Goal: Information Seeking & Learning: Check status

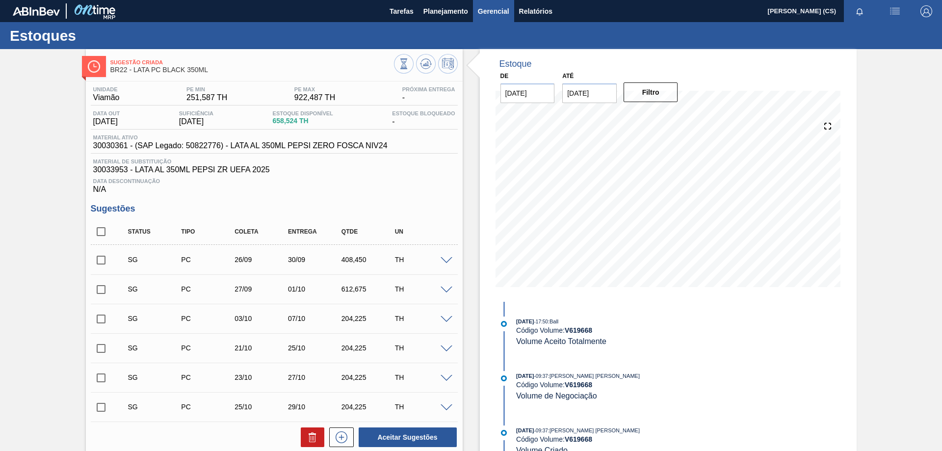
click at [488, 11] on span "Gerencial" at bounding box center [493, 11] width 31 height 12
click at [438, 8] on div at bounding box center [471, 225] width 942 height 451
click at [441, 12] on span "Planejamento" at bounding box center [445, 11] width 45 height 12
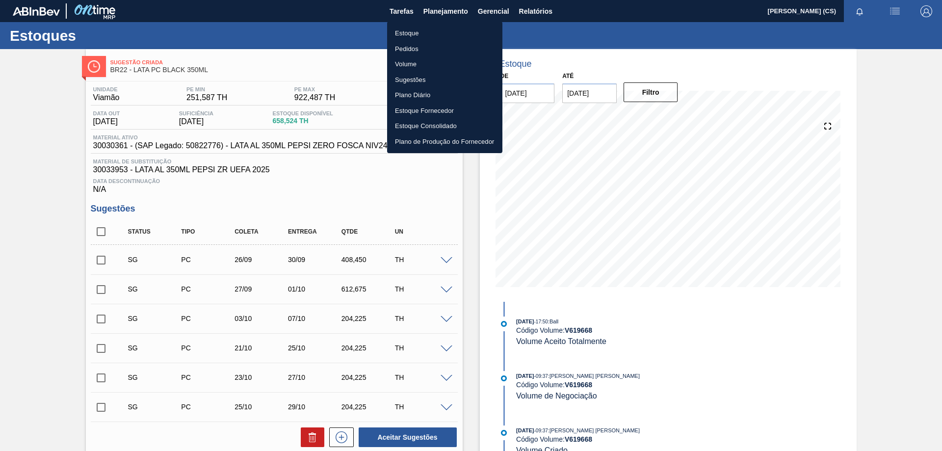
click at [416, 34] on li "Estoque" at bounding box center [444, 34] width 115 height 16
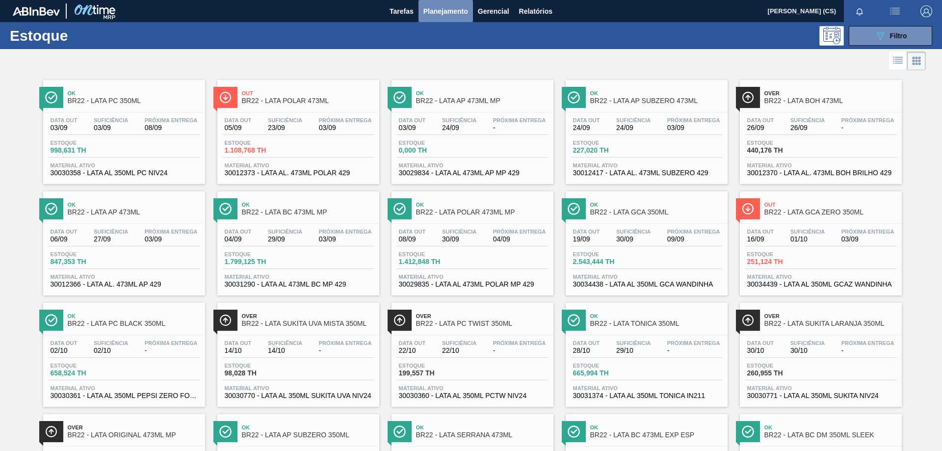
click at [451, 10] on span "Planejamento" at bounding box center [445, 11] width 45 height 12
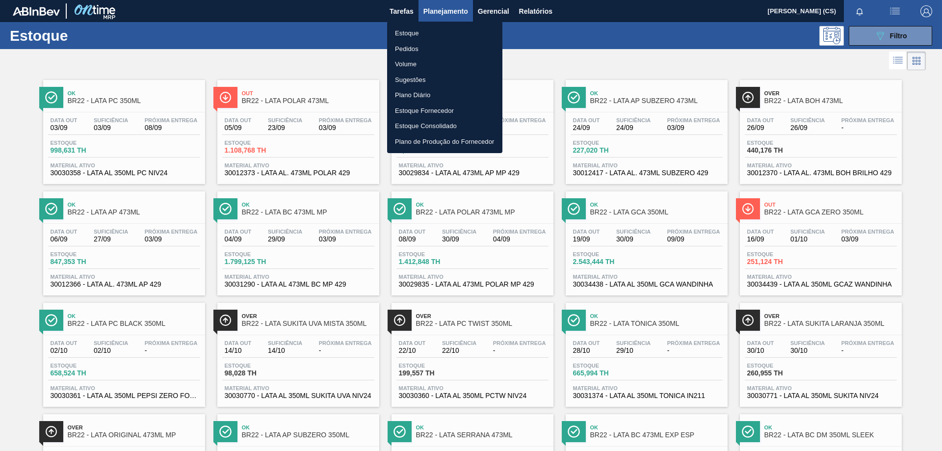
click at [527, 11] on div at bounding box center [471, 225] width 942 height 451
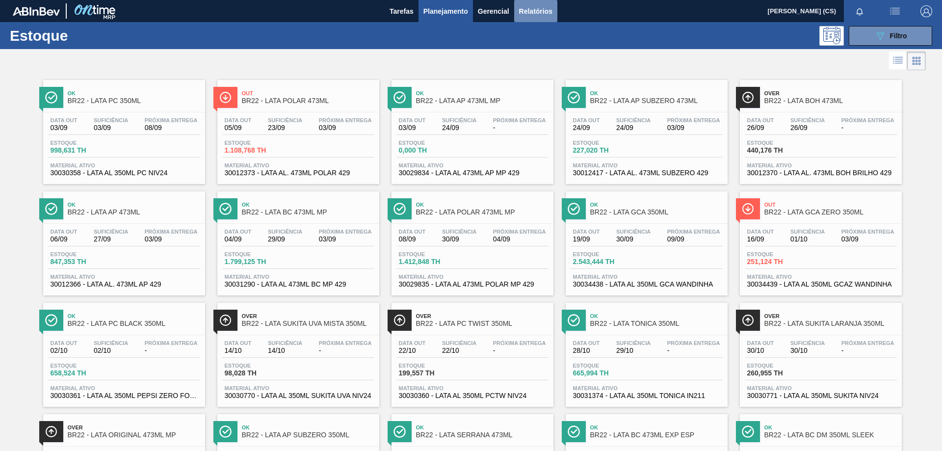
click at [540, 7] on span "Relatórios" at bounding box center [535, 11] width 33 height 12
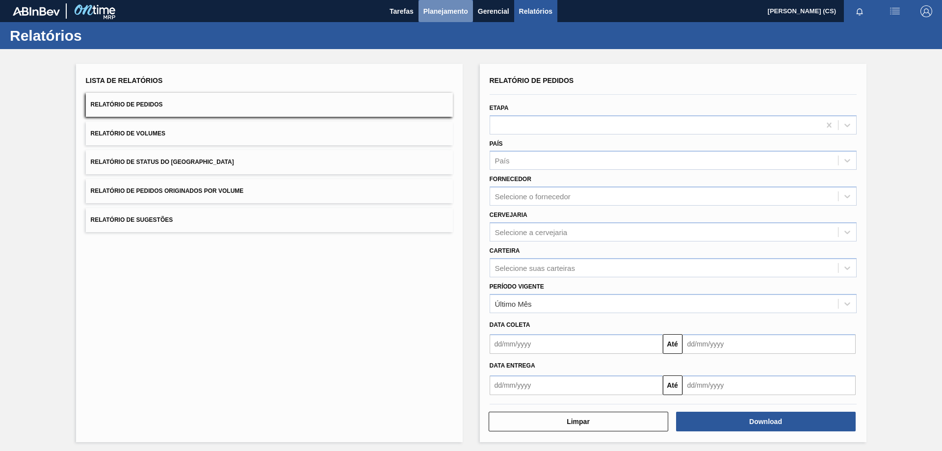
click at [444, 8] on span "Planejamento" at bounding box center [445, 11] width 45 height 12
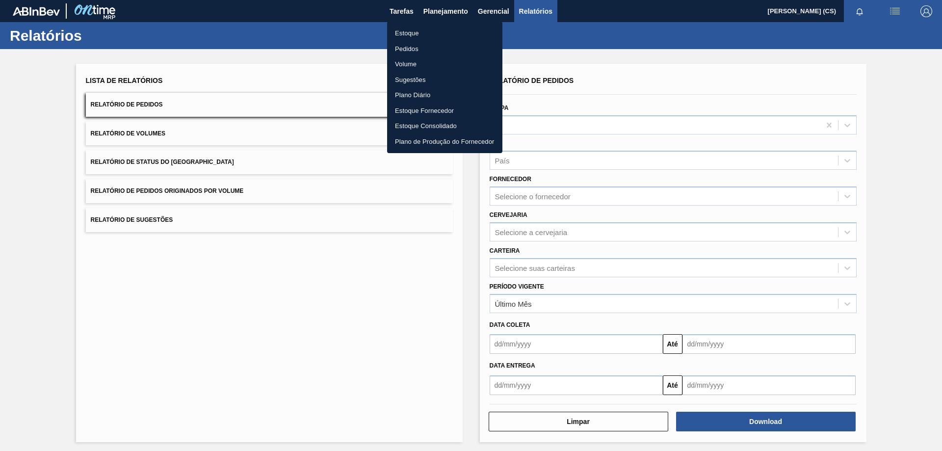
click at [416, 34] on li "Estoque" at bounding box center [444, 34] width 115 height 16
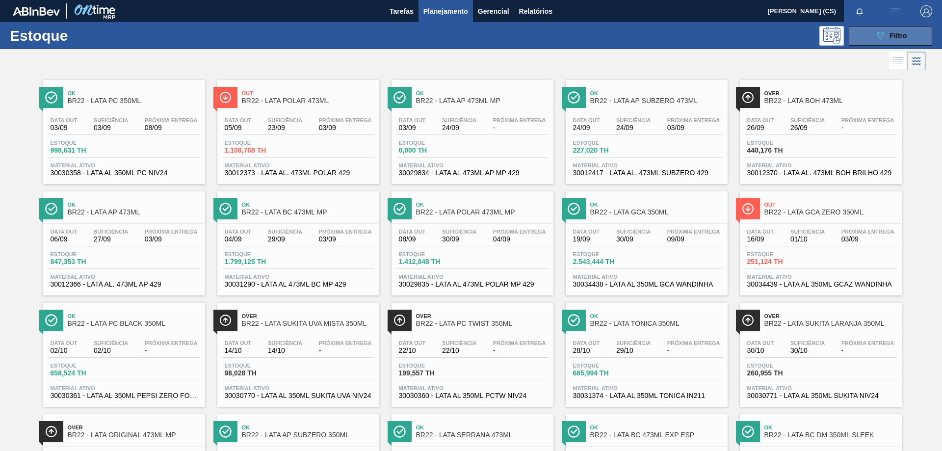
click at [876, 34] on icon "089F7B8B-B2A5-4AFE-B5C0-19BA573D28AC" at bounding box center [880, 36] width 12 height 12
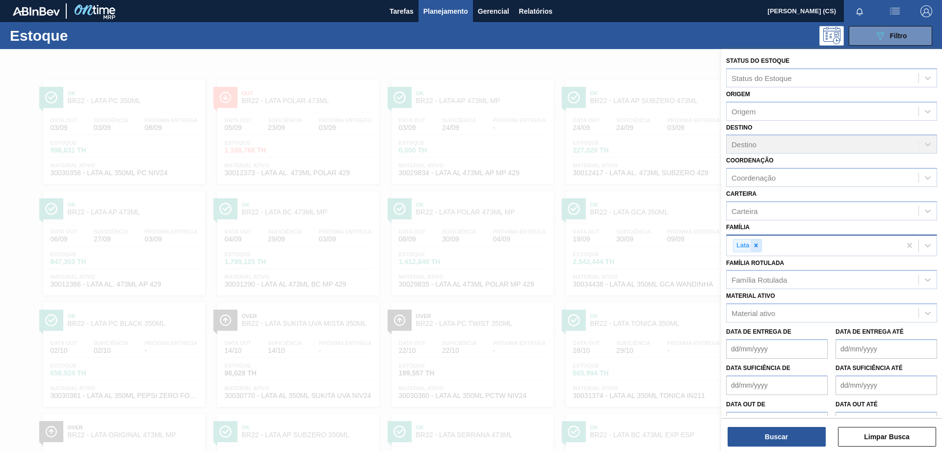
click at [758, 247] on icon at bounding box center [755, 245] width 7 height 7
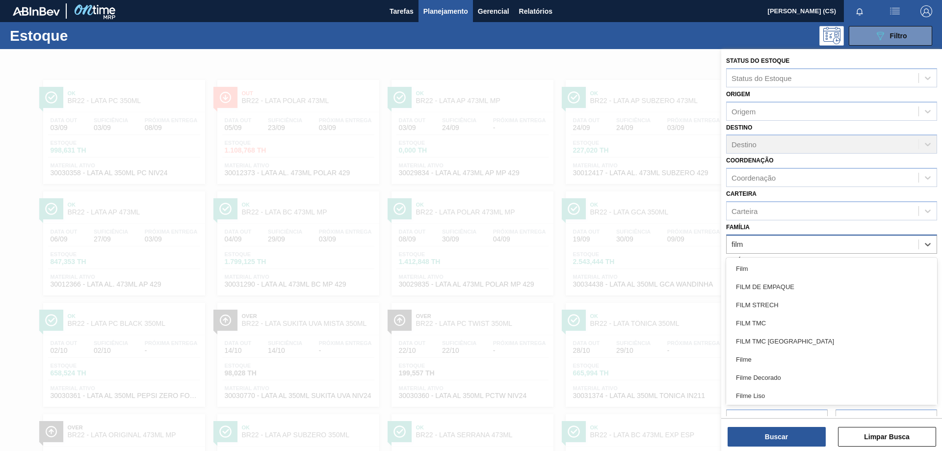
type input "filme"
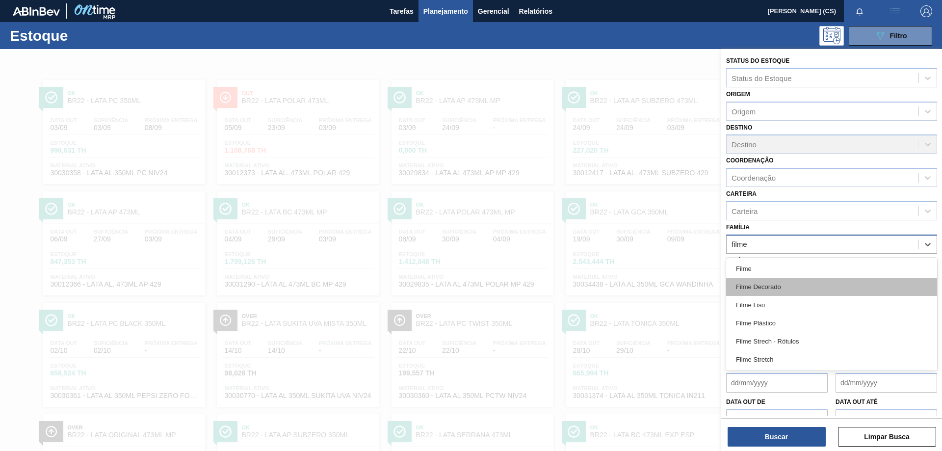
click at [760, 285] on div "Filme Decorado" at bounding box center [831, 287] width 211 height 18
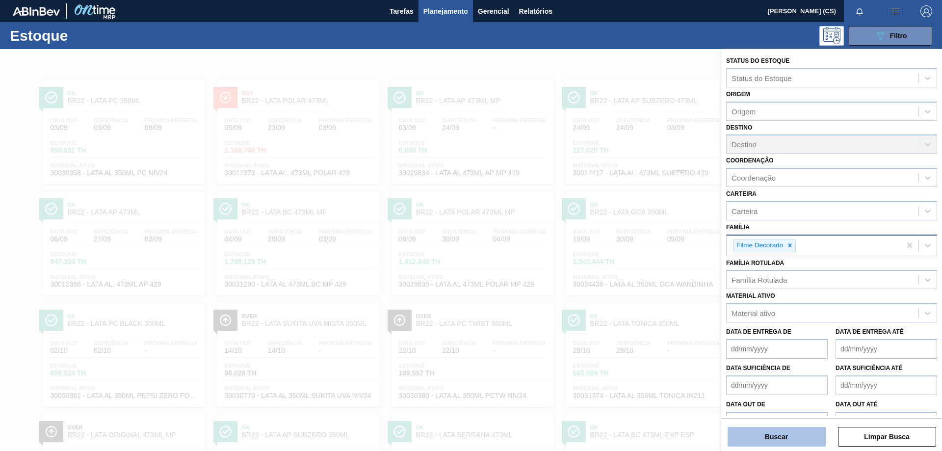
click at [795, 442] on button "Buscar" at bounding box center [776, 437] width 98 height 20
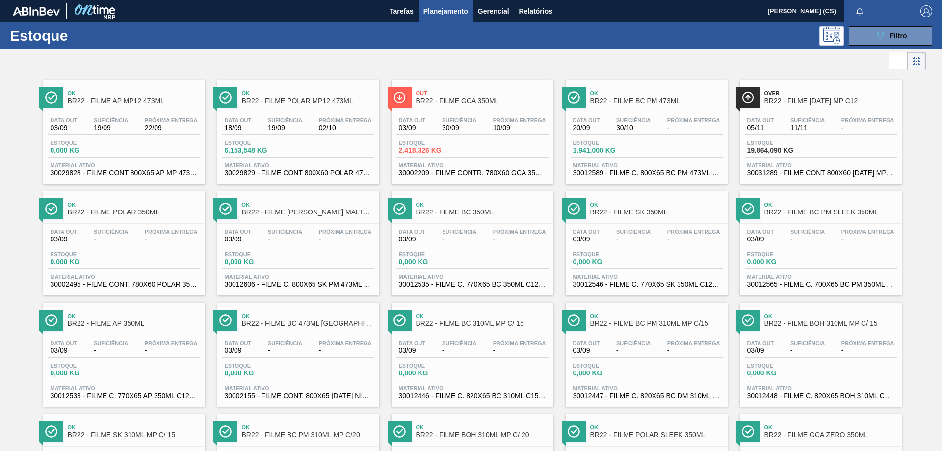
click at [458, 98] on span "BR22 - FILME GCA 350ML" at bounding box center [482, 100] width 132 height 7
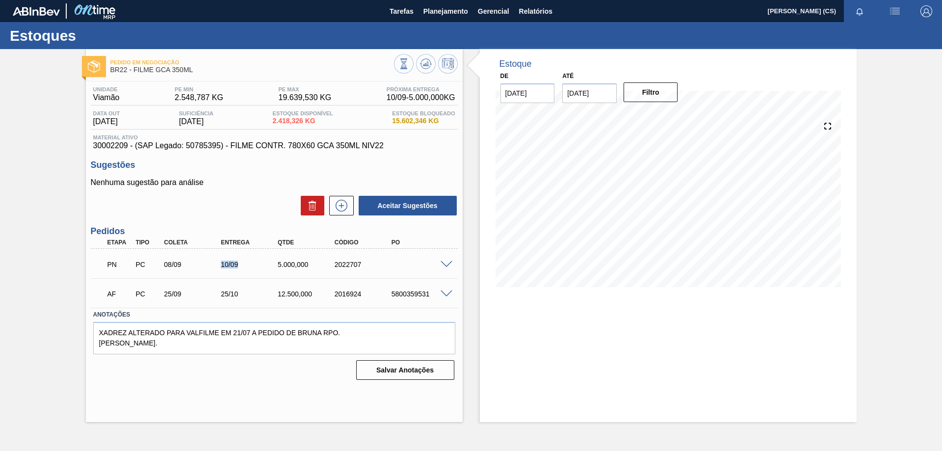
drag, startPoint x: 243, startPoint y: 262, endPoint x: 219, endPoint y: 264, distance: 24.1
click at [219, 264] on div "10/09" at bounding box center [250, 264] width 64 height 8
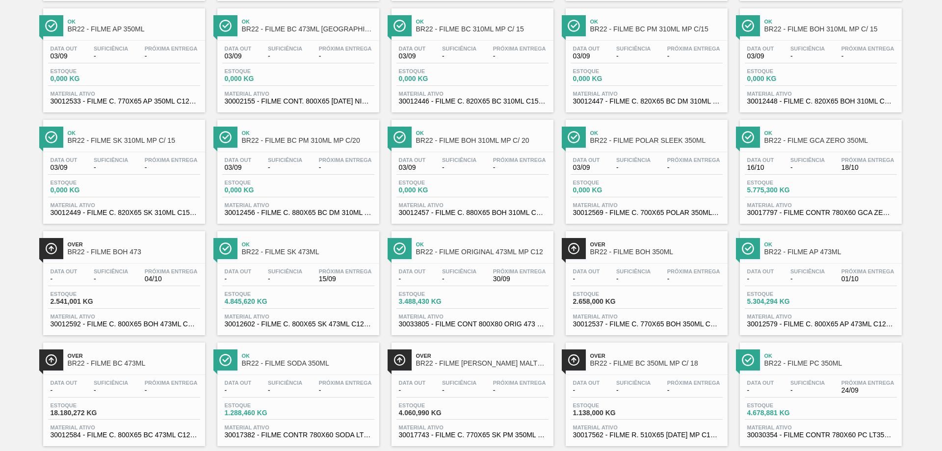
scroll to position [343, 0]
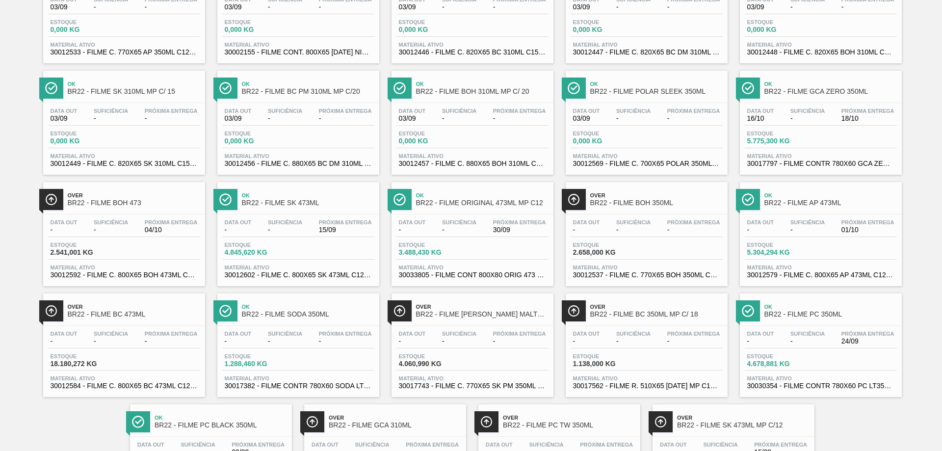
click at [806, 311] on span "BR22 - FILME PC 350ML" at bounding box center [830, 314] width 132 height 7
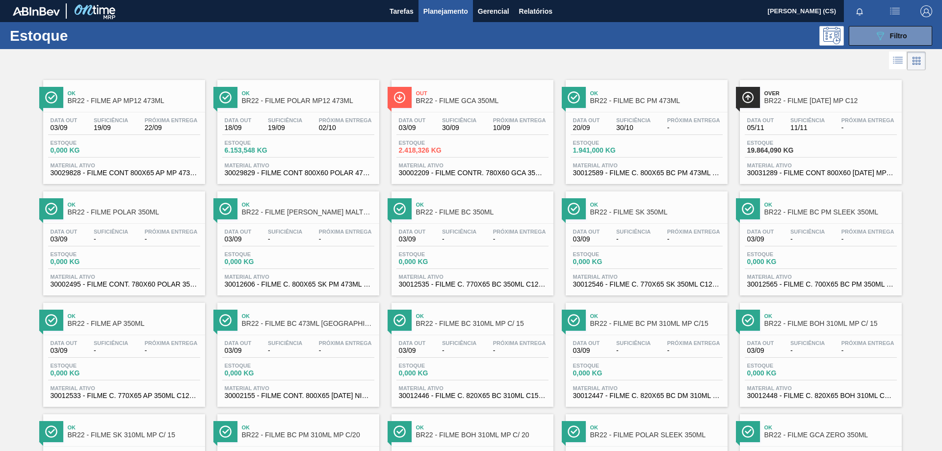
click at [321, 99] on span "BR22 - FILME POLAR MP12 473ML" at bounding box center [308, 100] width 132 height 7
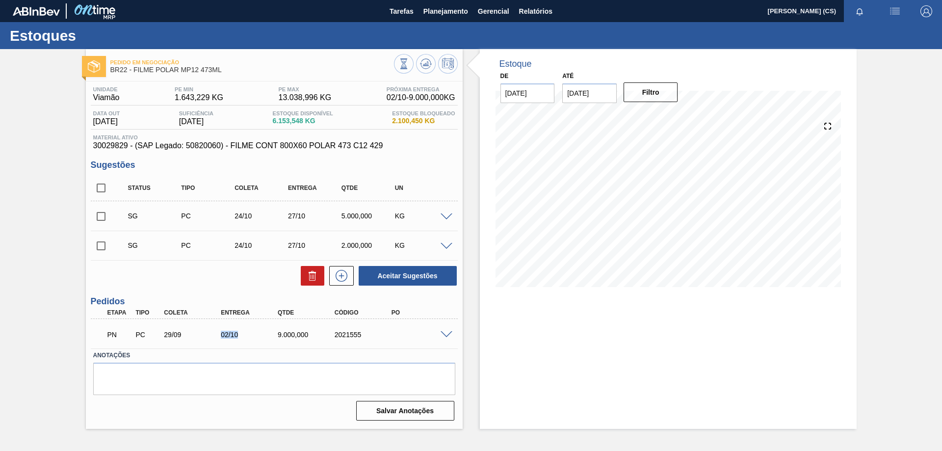
drag, startPoint x: 220, startPoint y: 335, endPoint x: 248, endPoint y: 337, distance: 28.6
click at [248, 337] on div "02/10" at bounding box center [250, 335] width 64 height 8
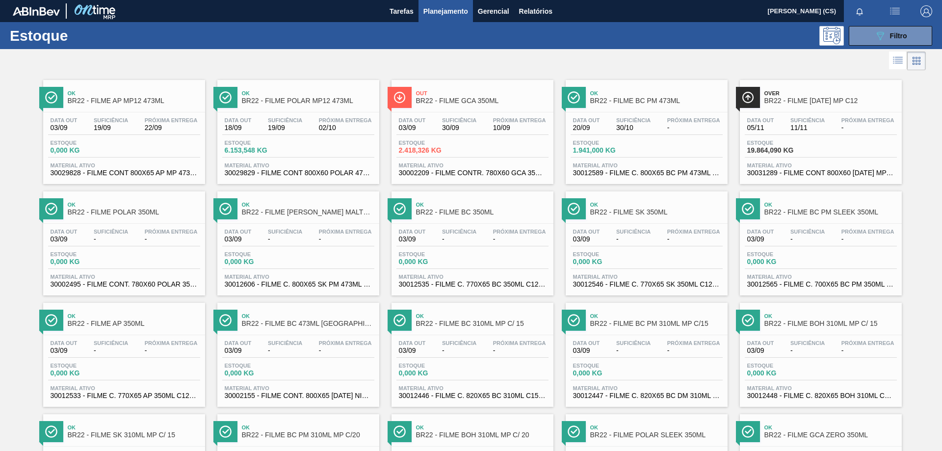
click at [149, 100] on span "BR22 - FILME AP MP12 473ML" at bounding box center [134, 100] width 132 height 7
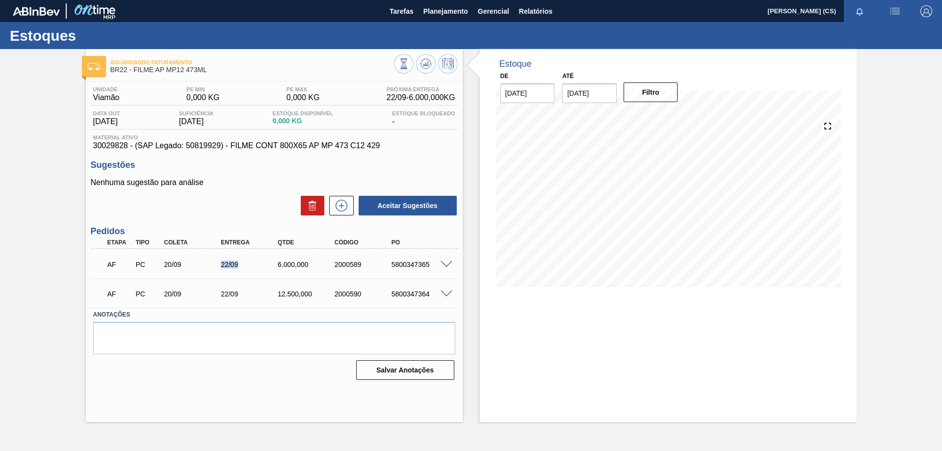
drag, startPoint x: 212, startPoint y: 263, endPoint x: 237, endPoint y: 262, distance: 25.0
click at [237, 262] on div "AF PC 20/09 22/09 6.000,000 2000589 5800347365" at bounding box center [271, 264] width 341 height 20
click at [234, 193] on div "Nenhuma sugestão para análise Aceitar Sugestões" at bounding box center [274, 197] width 367 height 38
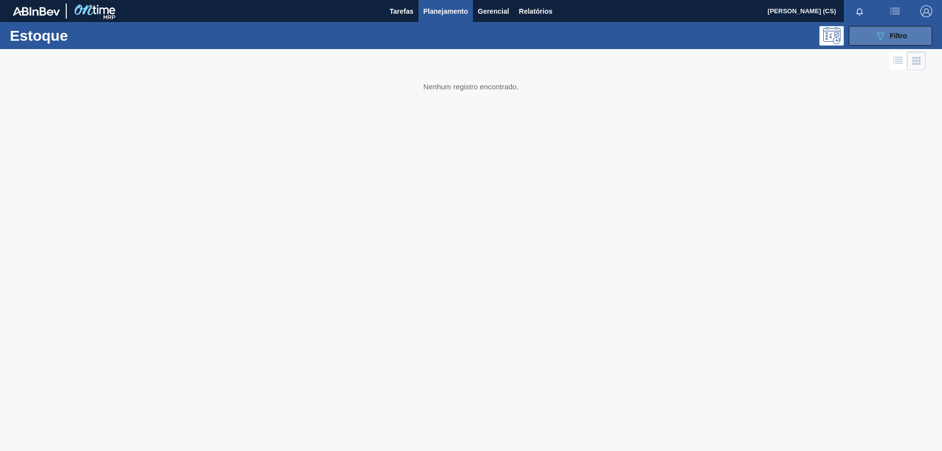
click at [878, 32] on icon at bounding box center [880, 36] width 7 height 8
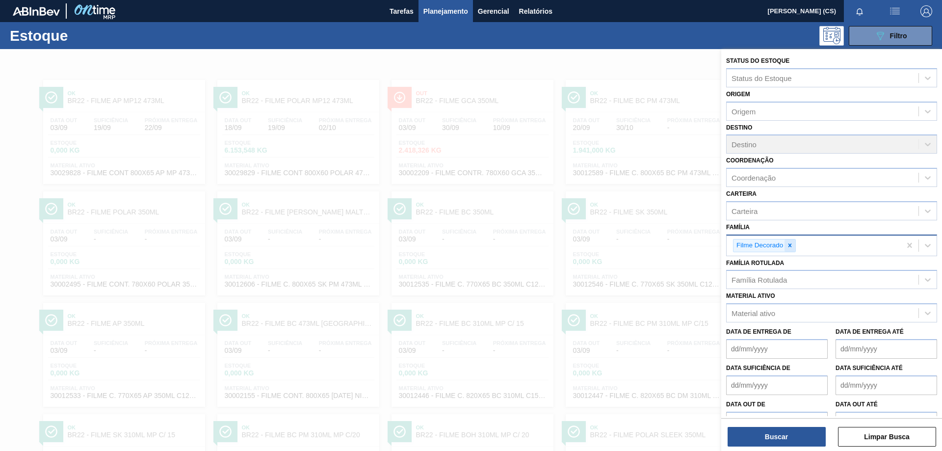
click at [793, 243] on icon at bounding box center [789, 245] width 7 height 7
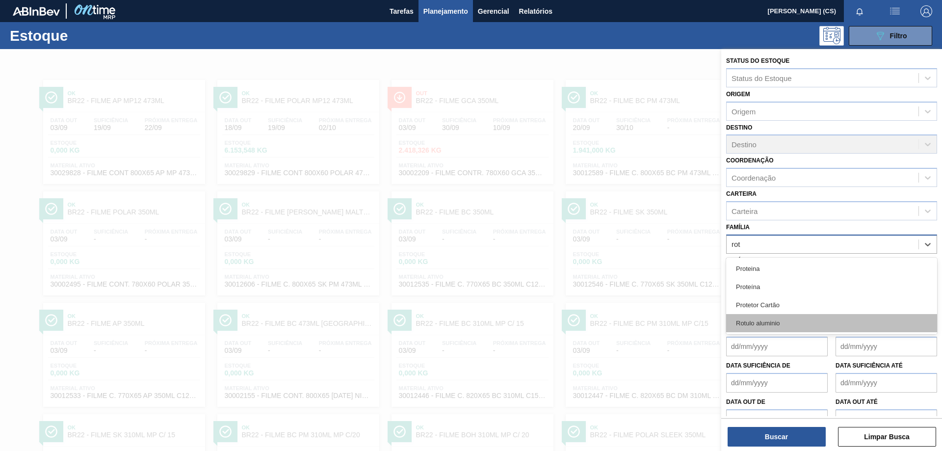
scroll to position [18, 0]
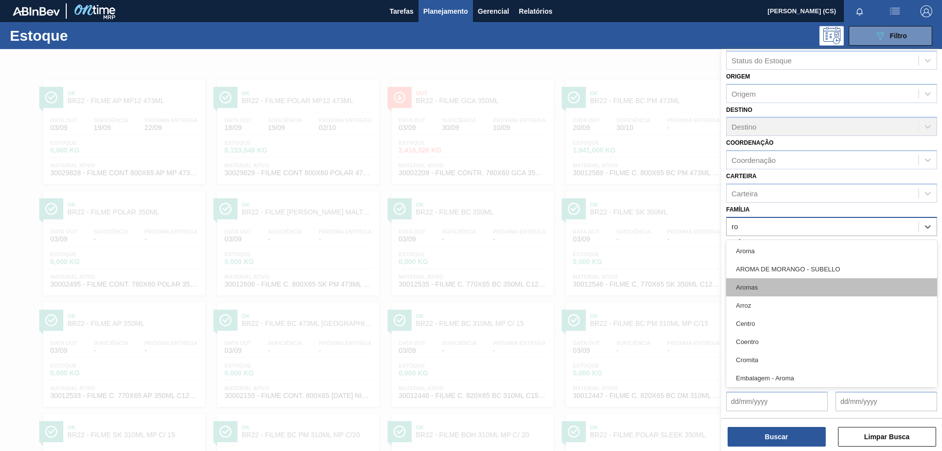
type input "r"
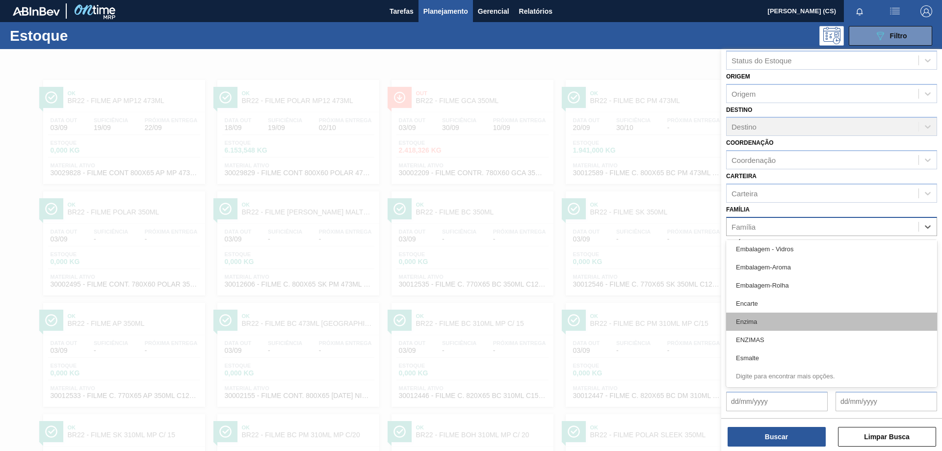
scroll to position [1641, 0]
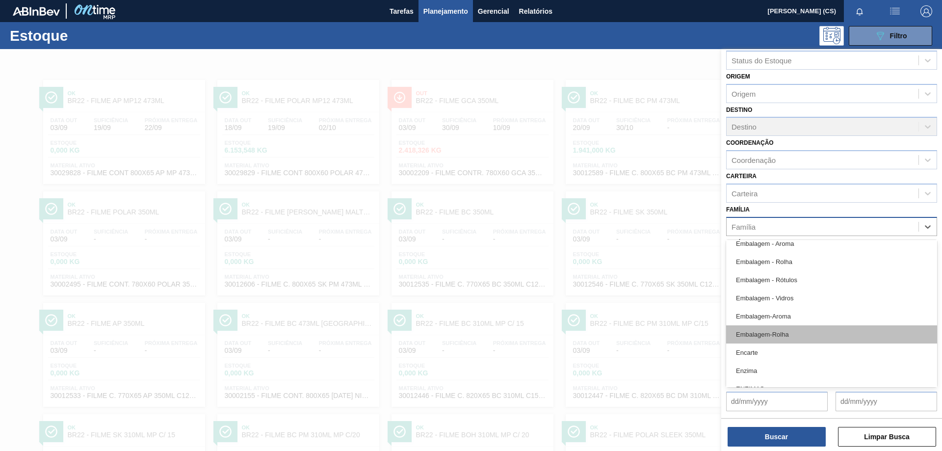
click at [787, 336] on div "Embalagem-Rolha" at bounding box center [831, 334] width 211 height 18
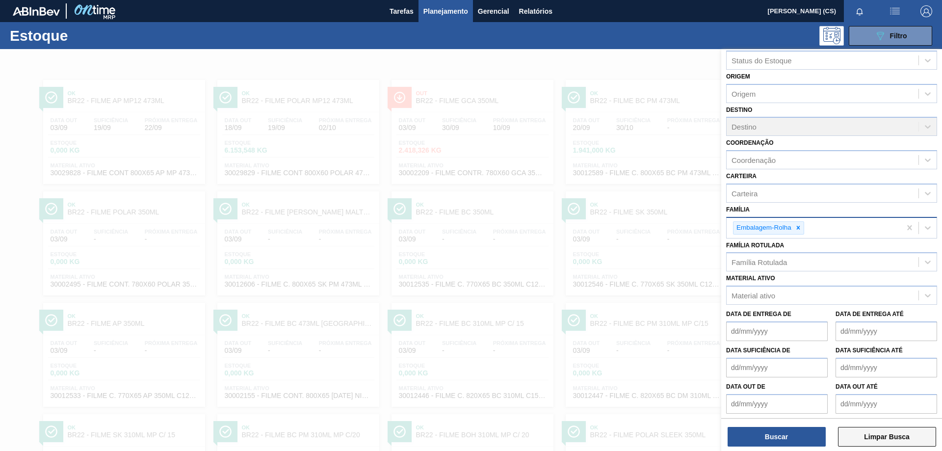
click at [880, 443] on button "Limpar Busca" at bounding box center [887, 437] width 98 height 20
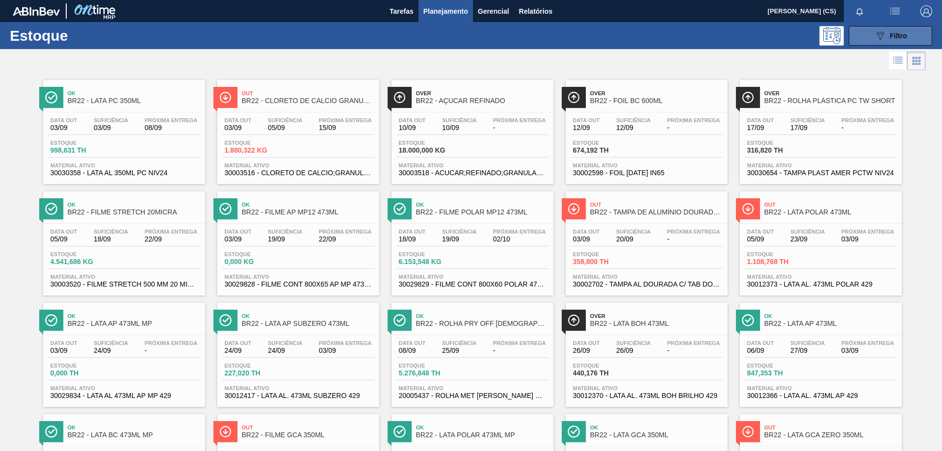
click at [862, 38] on button "089F7B8B-B2A5-4AFE-B5C0-19BA573D28AC Filtro" at bounding box center [890, 36] width 83 height 20
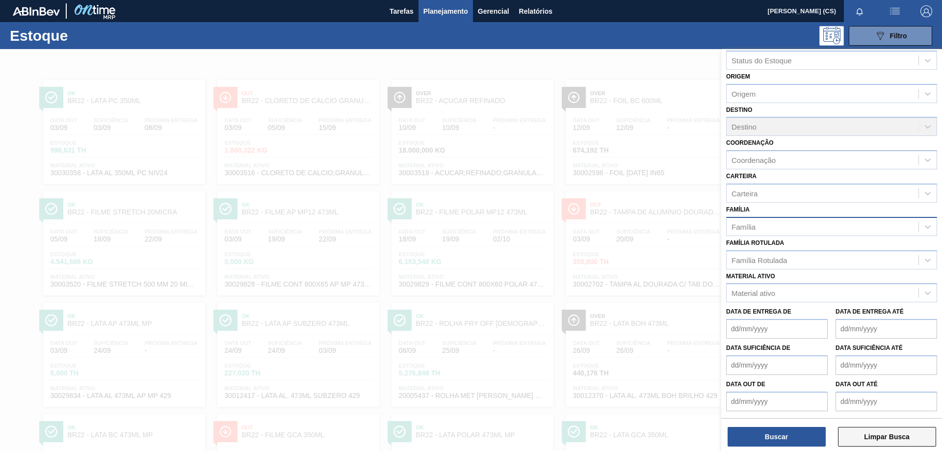
click at [859, 442] on button "Limpar Busca" at bounding box center [887, 437] width 98 height 20
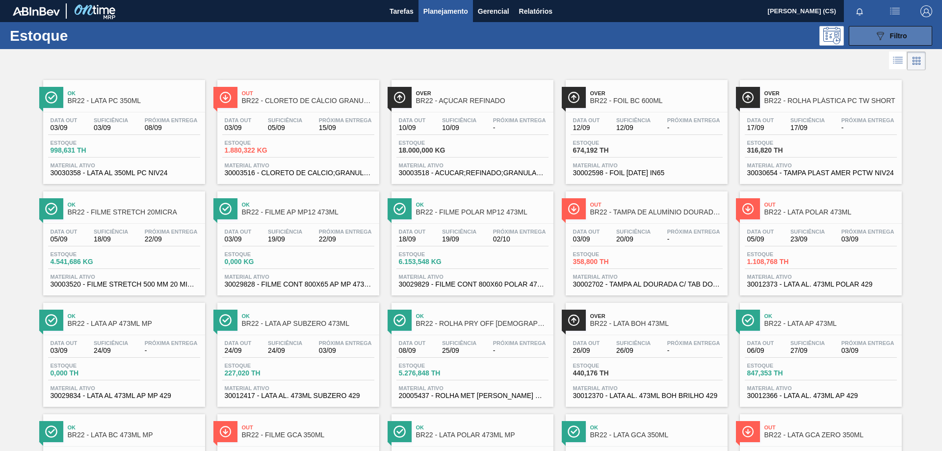
click at [882, 32] on icon "089F7B8B-B2A5-4AFE-B5C0-19BA573D28AC" at bounding box center [880, 36] width 12 height 12
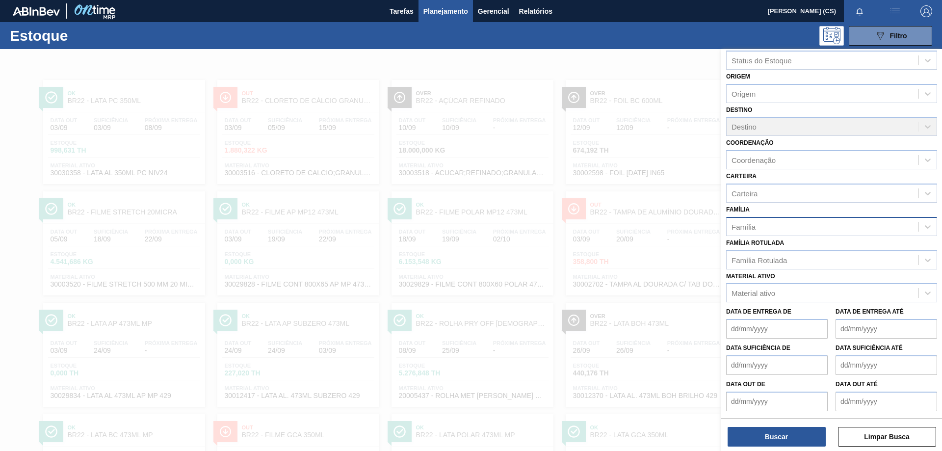
click at [758, 127] on div "Destino Destino" at bounding box center [831, 119] width 211 height 33
click at [663, 34] on div "089F7B8B-B2A5-4AFE-B5C0-19BA573D28AC Filtro" at bounding box center [546, 36] width 780 height 20
click at [788, 439] on button "Buscar" at bounding box center [776, 437] width 98 height 20
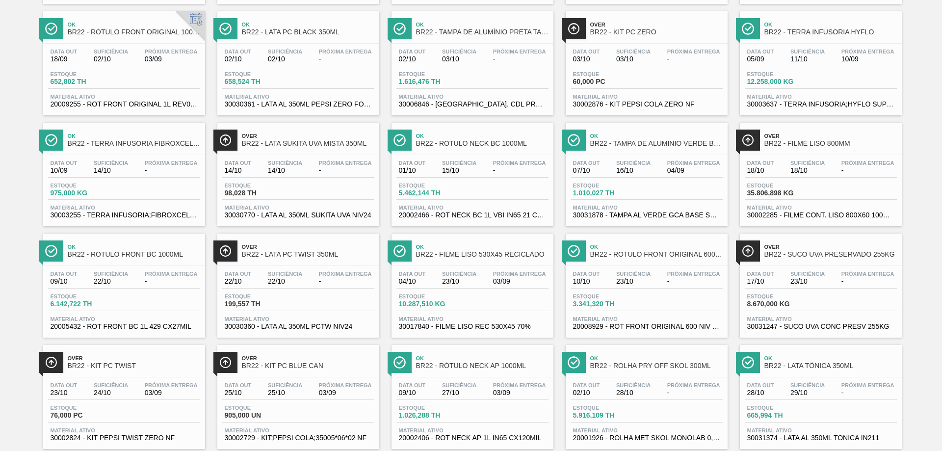
scroll to position [759, 0]
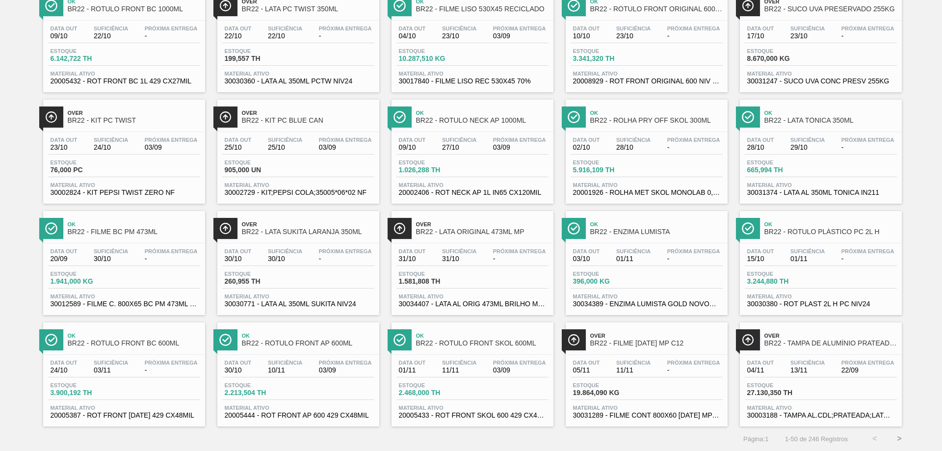
click at [899, 438] on button ">" at bounding box center [899, 438] width 25 height 25
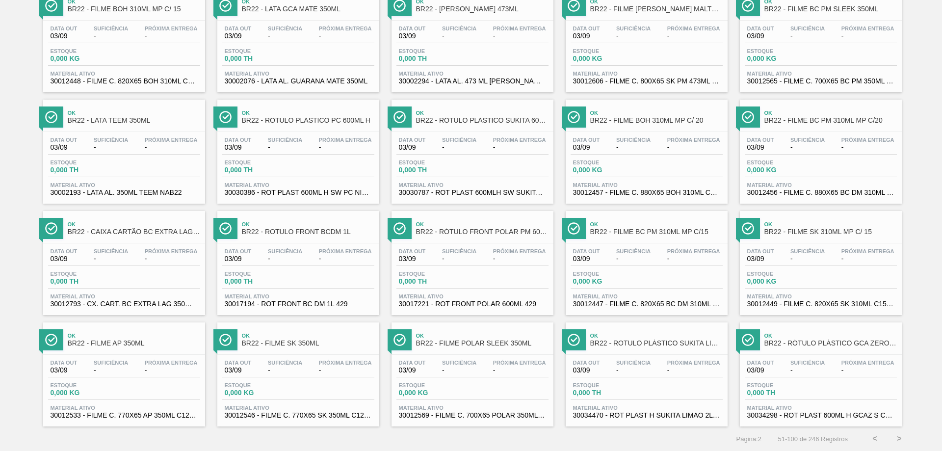
click at [874, 437] on button "<" at bounding box center [874, 438] width 25 height 25
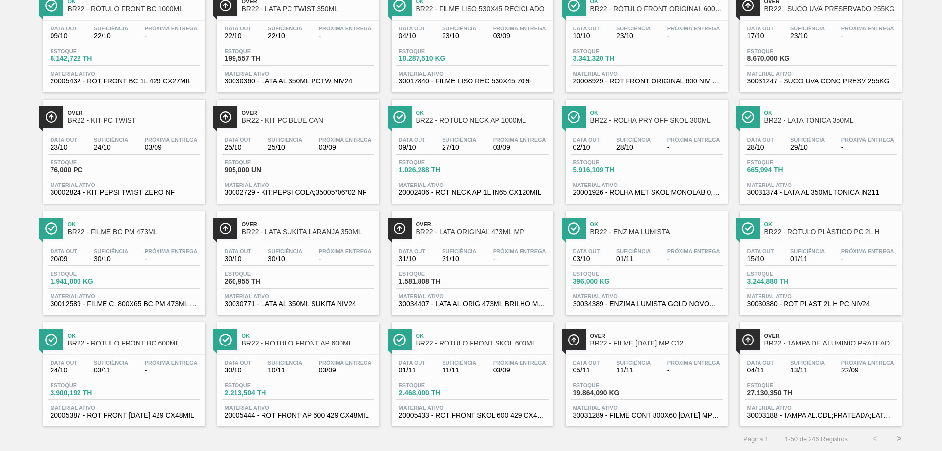
click at [897, 439] on button ">" at bounding box center [899, 438] width 25 height 25
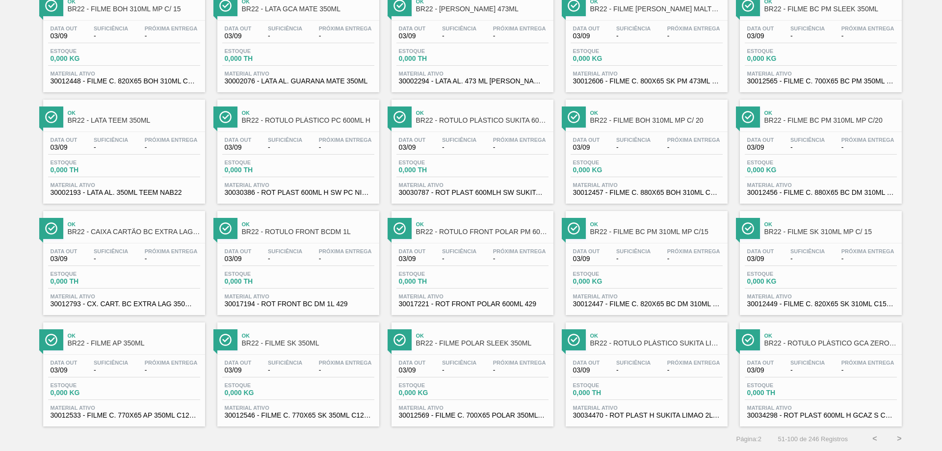
click at [869, 440] on button "<" at bounding box center [874, 438] width 25 height 25
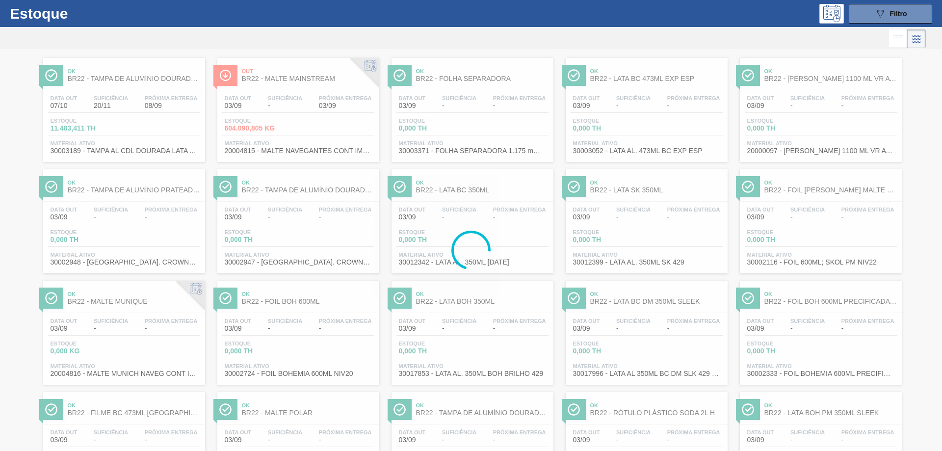
scroll to position [0, 0]
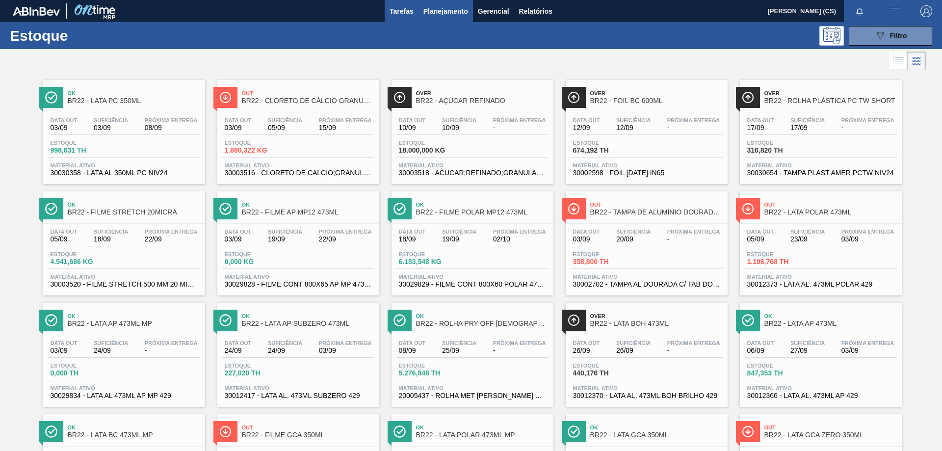
click at [403, 11] on span "Tarefas" at bounding box center [401, 11] width 24 height 12
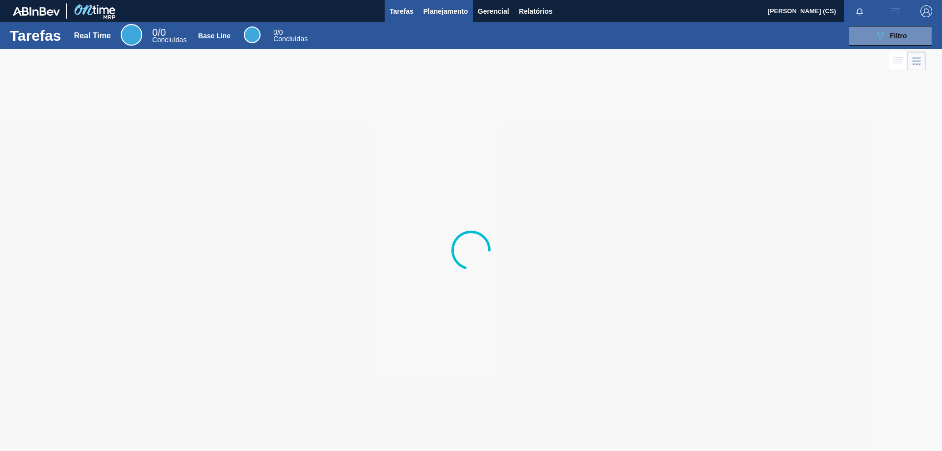
click at [449, 11] on span "Planejamento" at bounding box center [445, 11] width 45 height 12
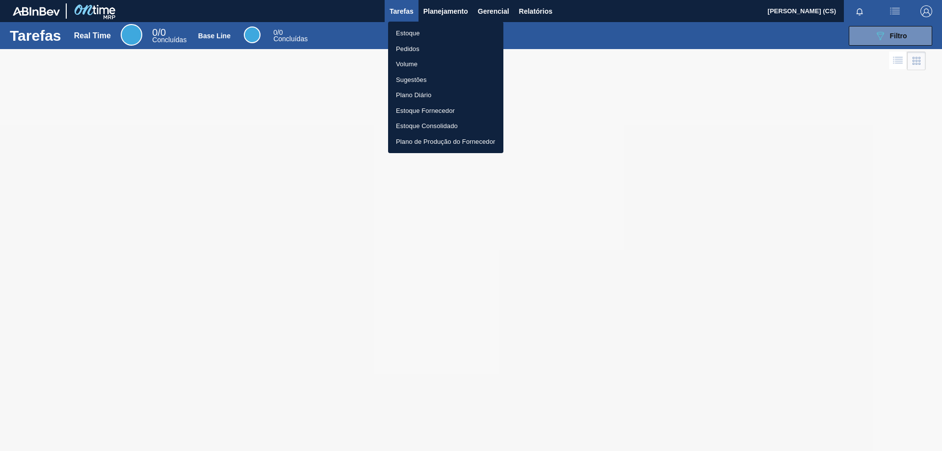
click at [533, 12] on div at bounding box center [471, 225] width 942 height 451
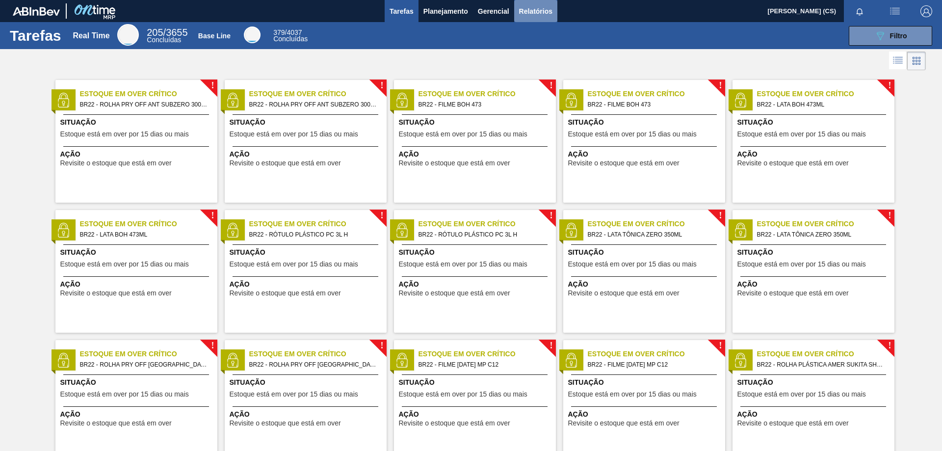
click at [543, 8] on span "Relatórios" at bounding box center [535, 11] width 33 height 12
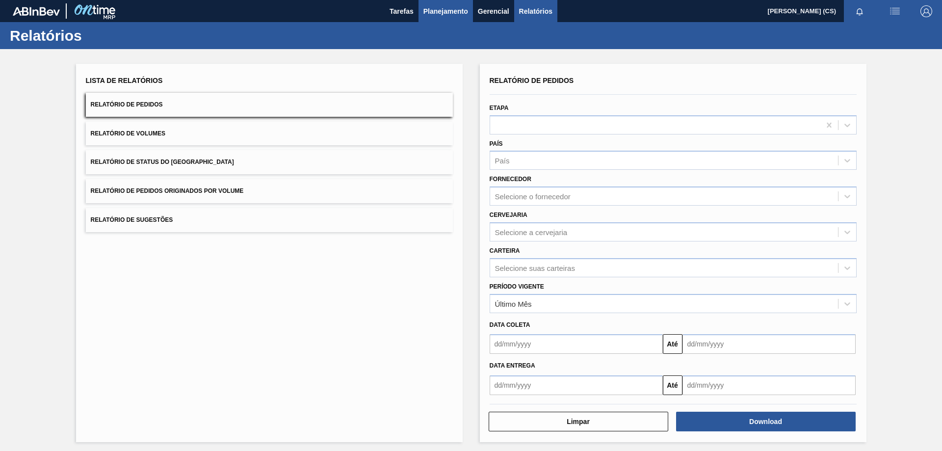
click at [445, 10] on span "Planejamento" at bounding box center [445, 11] width 45 height 12
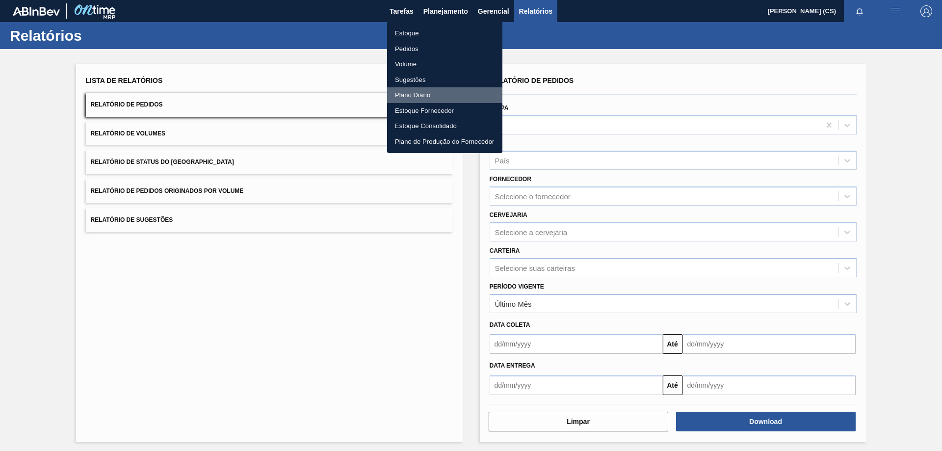
click at [406, 98] on li "Plano Diário" at bounding box center [444, 95] width 115 height 16
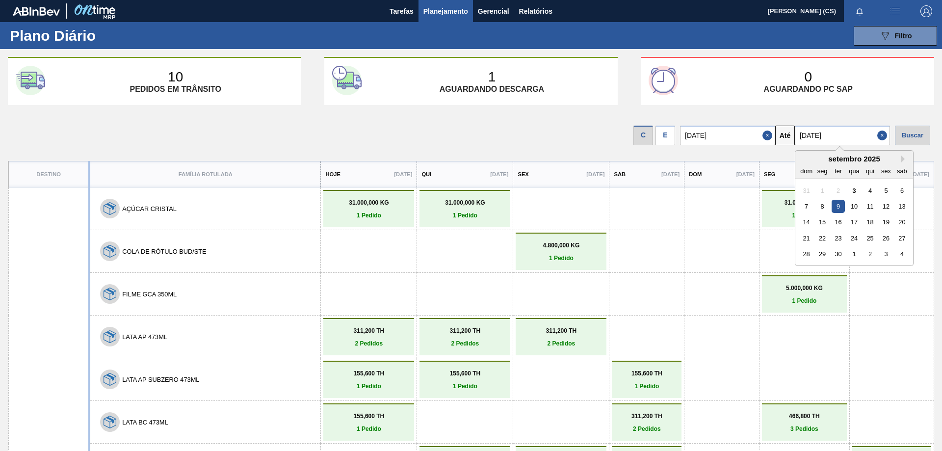
click at [819, 136] on input "[DATE]" at bounding box center [842, 136] width 95 height 20
click at [876, 239] on div "25" at bounding box center [869, 238] width 13 height 13
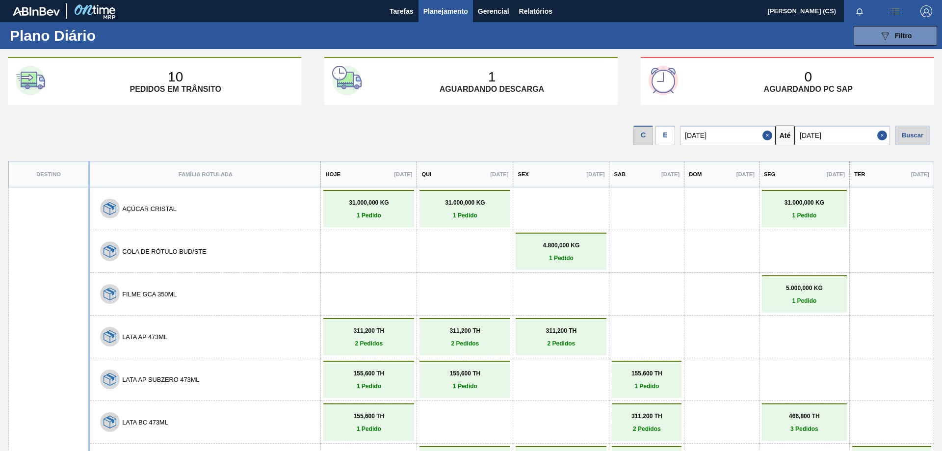
type input "[DATE]"
click at [912, 137] on div "Buscar" at bounding box center [912, 136] width 35 height 20
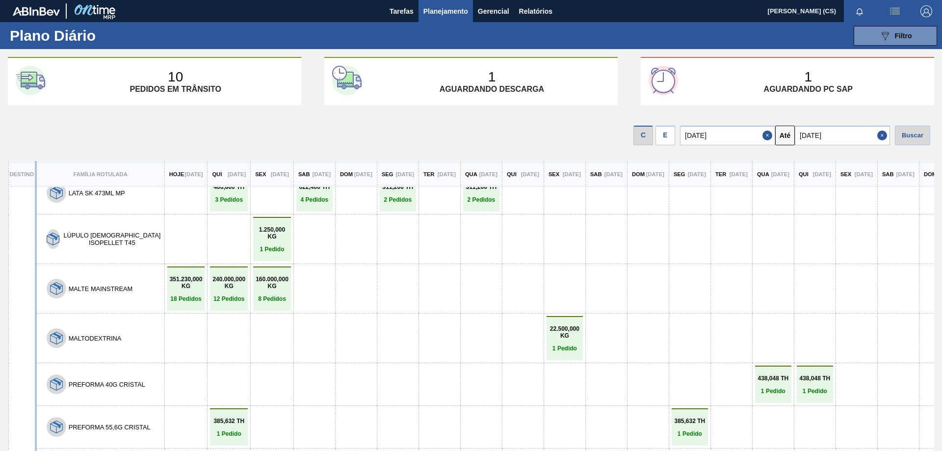
scroll to position [1128, 0]
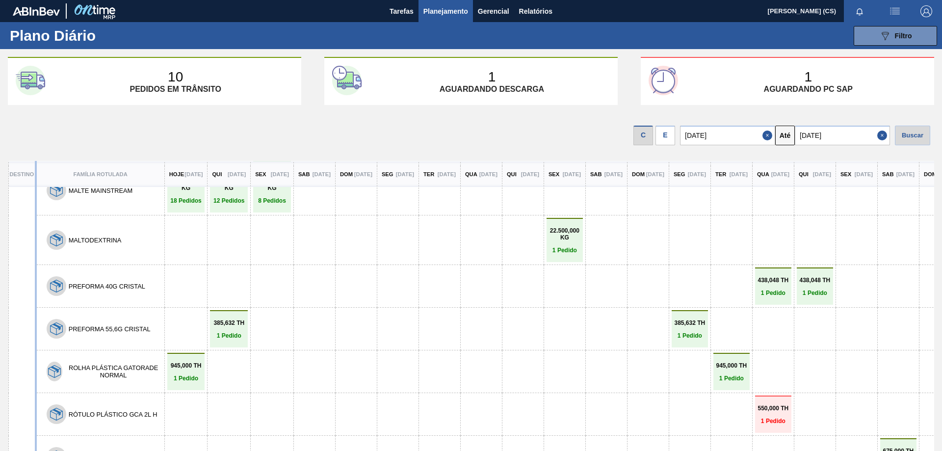
click at [789, 405] on link "550,000 TH 1 Pedido" at bounding box center [772, 415] width 31 height 20
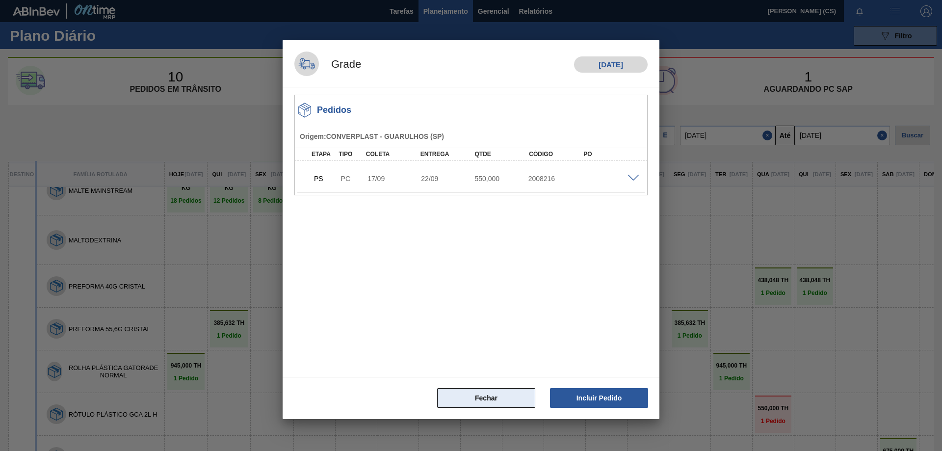
drag, startPoint x: 476, startPoint y: 396, endPoint x: 468, endPoint y: 396, distance: 7.9
click at [475, 397] on button "Fechar" at bounding box center [486, 398] width 98 height 20
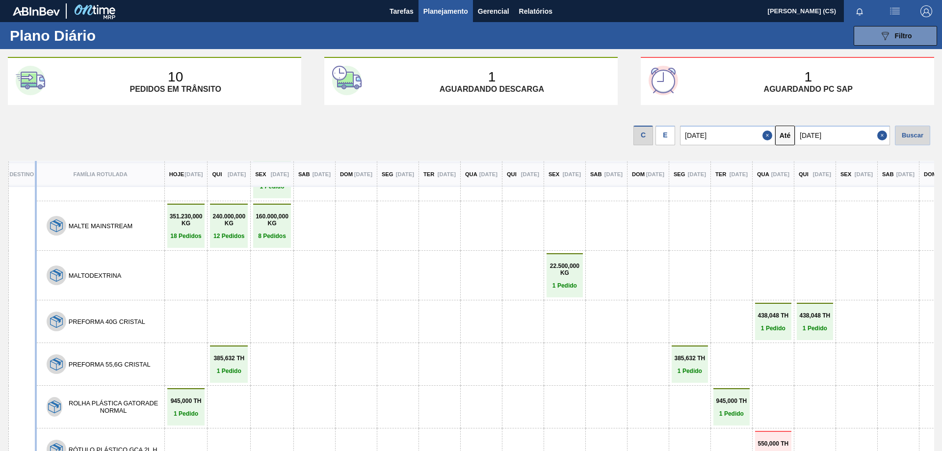
scroll to position [1142, 0]
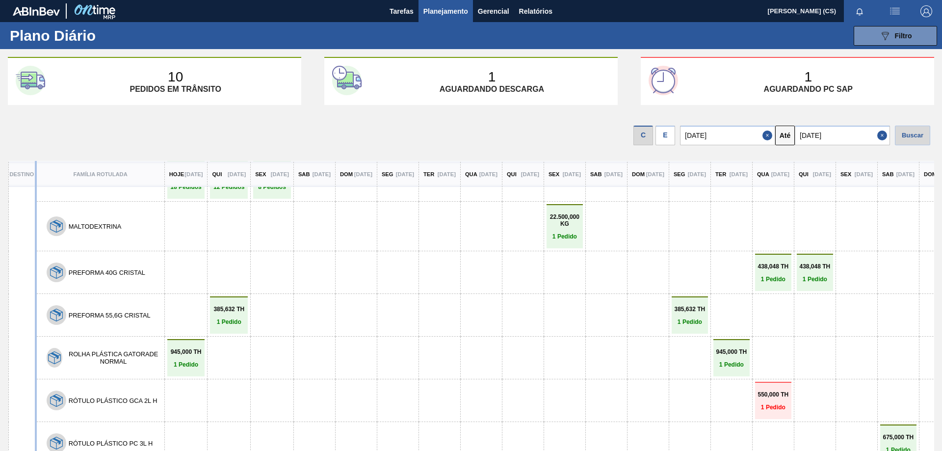
click at [791, 254] on div "438,048 TH 1 Pedido" at bounding box center [773, 272] width 36 height 37
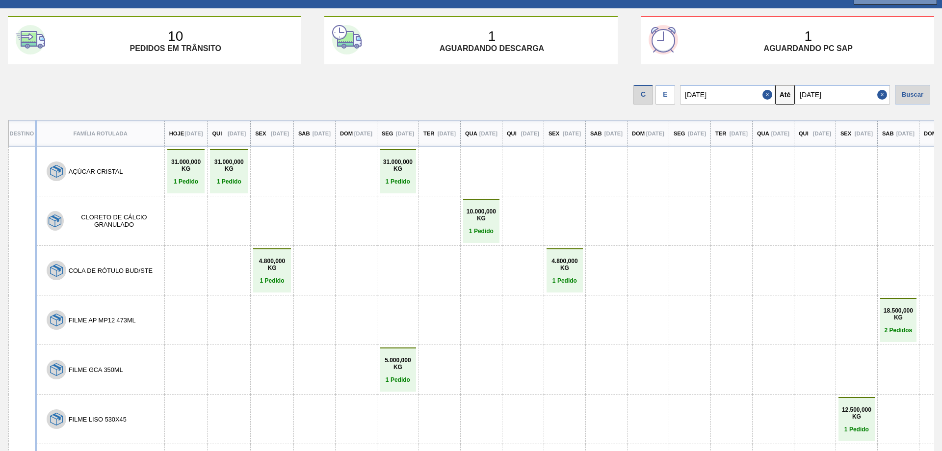
scroll to position [0, 0]
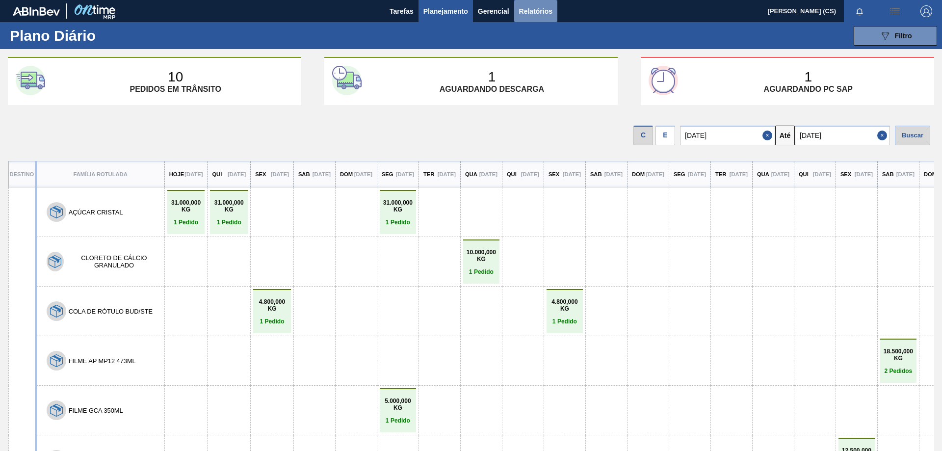
click at [526, 15] on span "Relatórios" at bounding box center [535, 11] width 33 height 12
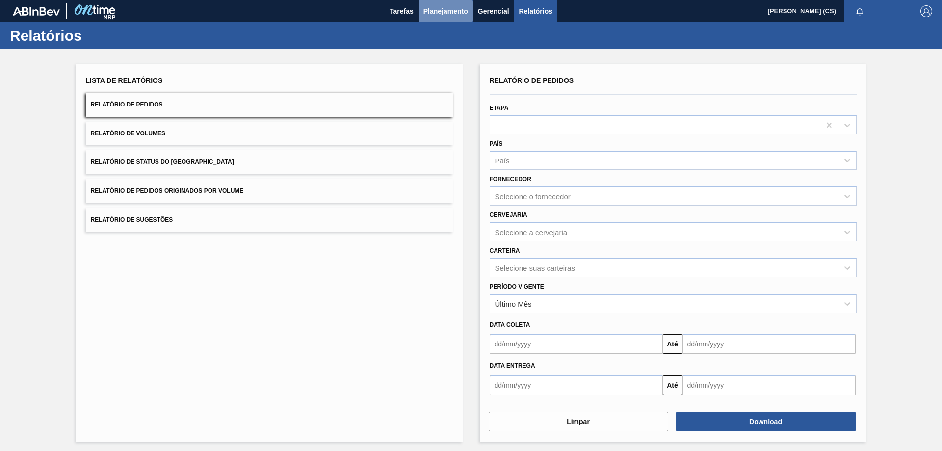
click at [439, 11] on span "Planejamento" at bounding box center [445, 11] width 45 height 12
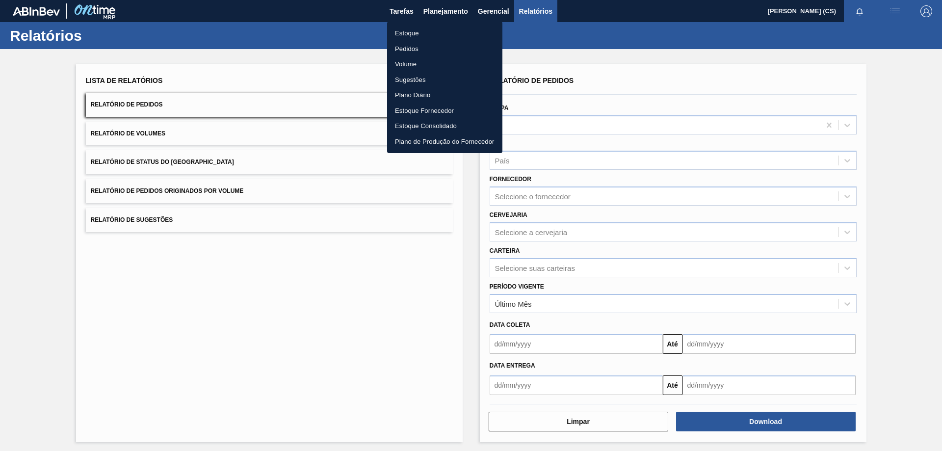
click at [411, 36] on li "Estoque" at bounding box center [444, 34] width 115 height 16
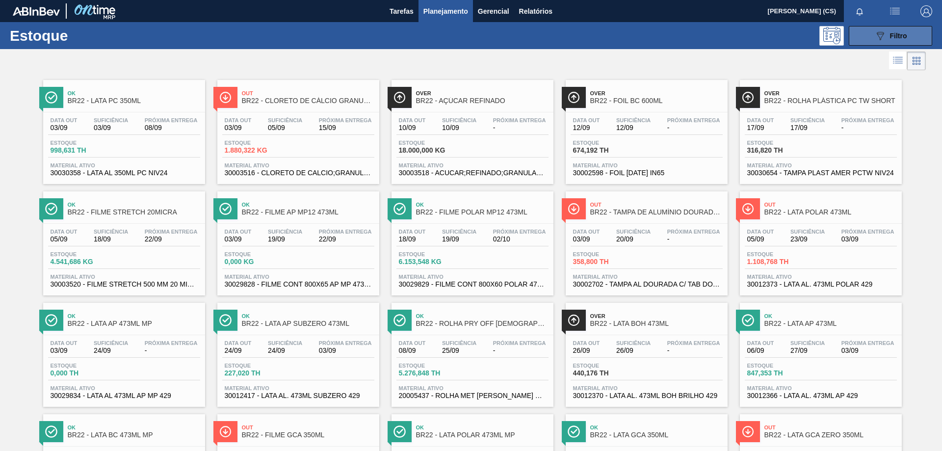
click at [876, 36] on icon "089F7B8B-B2A5-4AFE-B5C0-19BA573D28AC" at bounding box center [880, 36] width 12 height 12
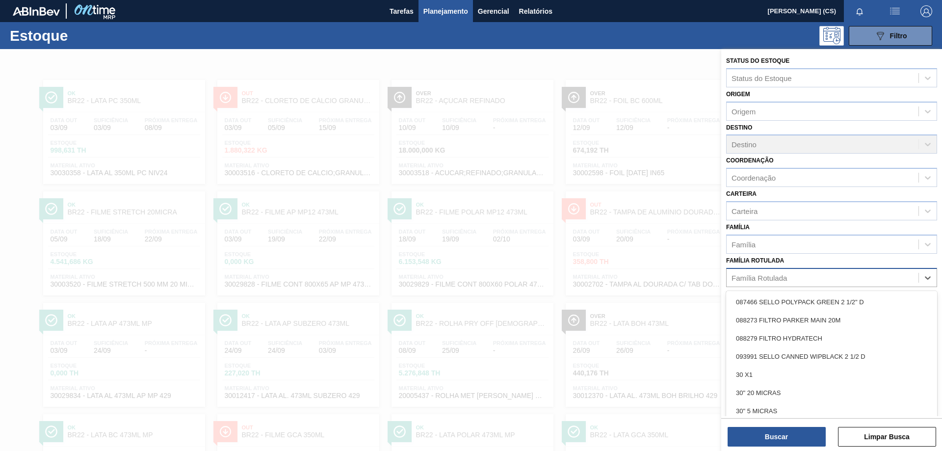
click at [774, 273] on div "Família Rotulada" at bounding box center [822, 277] width 192 height 14
click at [761, 242] on div "Família" at bounding box center [822, 244] width 192 height 14
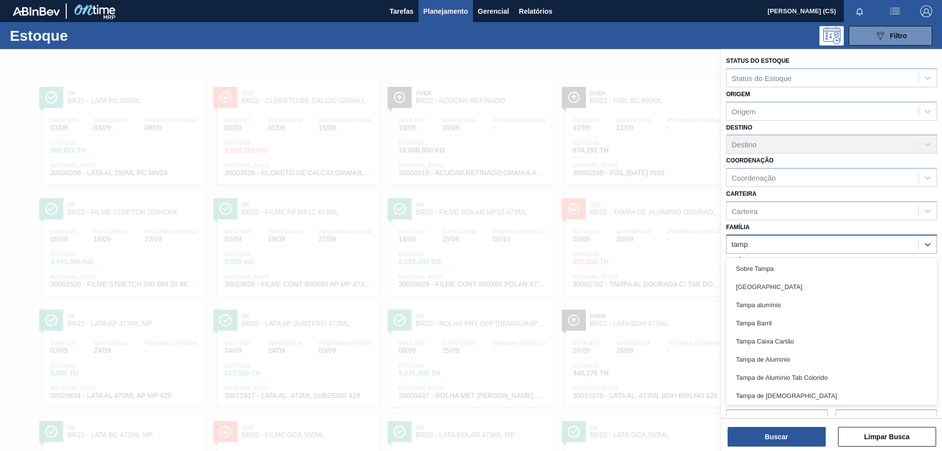
type input "[GEOGRAPHIC_DATA]"
click at [752, 289] on div "[GEOGRAPHIC_DATA]" at bounding box center [831, 287] width 211 height 18
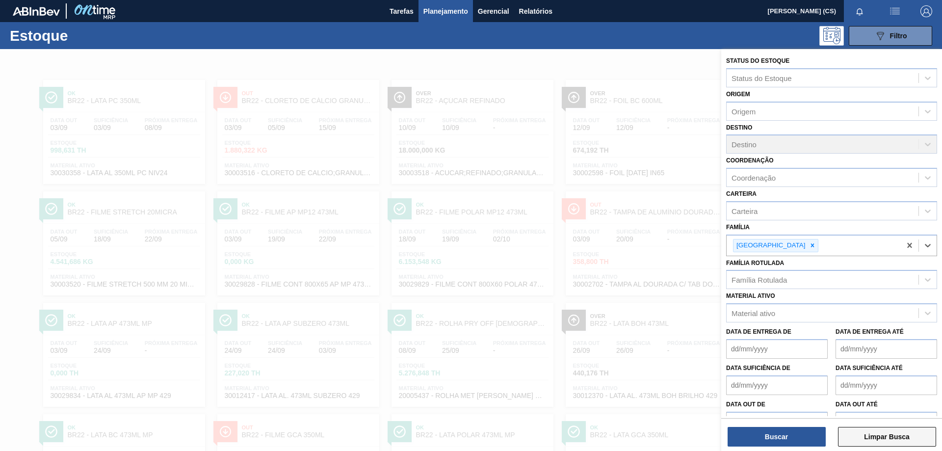
click at [876, 434] on button "Limpar Busca" at bounding box center [887, 437] width 98 height 20
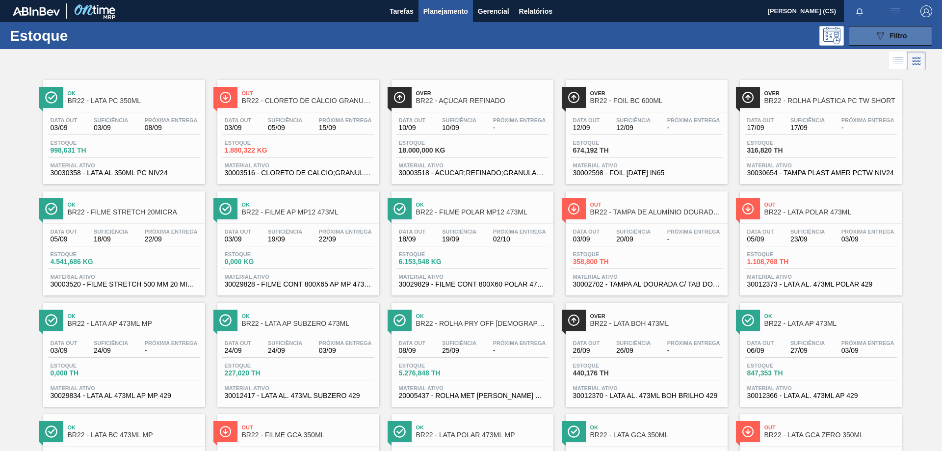
click at [875, 33] on icon "089F7B8B-B2A5-4AFE-B5C0-19BA573D28AC" at bounding box center [880, 36] width 12 height 12
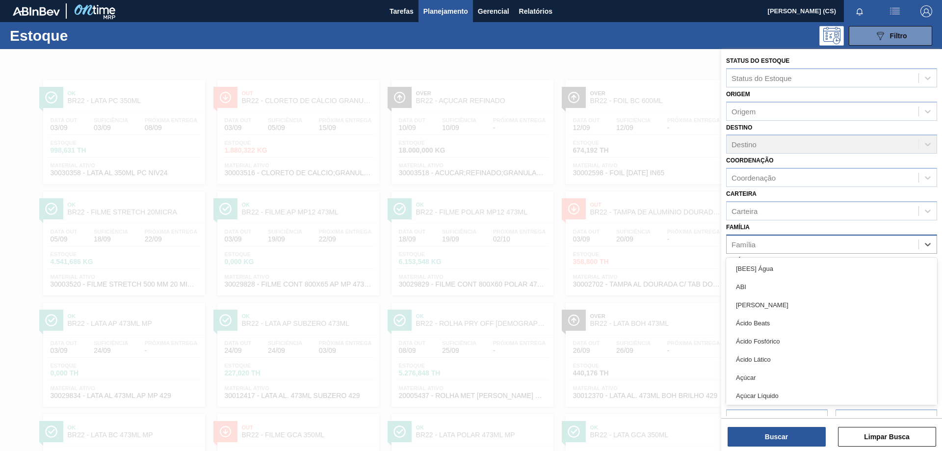
click at [757, 242] on div "Família" at bounding box center [822, 244] width 192 height 14
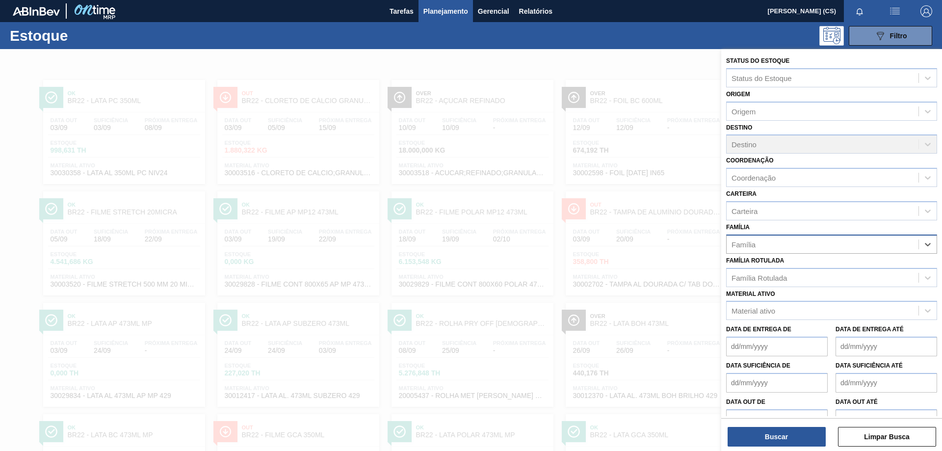
click at [757, 242] on div "Família" at bounding box center [822, 244] width 192 height 14
click at [875, 432] on button "Limpar Busca" at bounding box center [887, 437] width 98 height 20
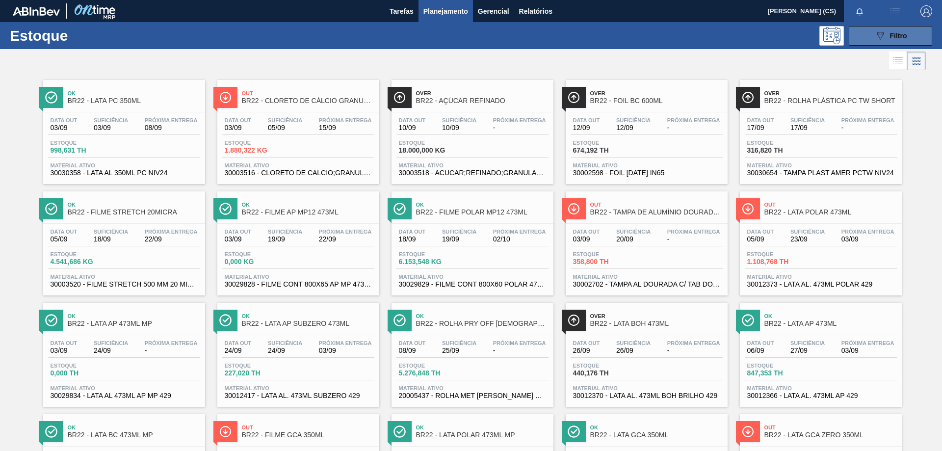
click at [876, 34] on icon "089F7B8B-B2A5-4AFE-B5C0-19BA573D28AC" at bounding box center [880, 36] width 12 height 12
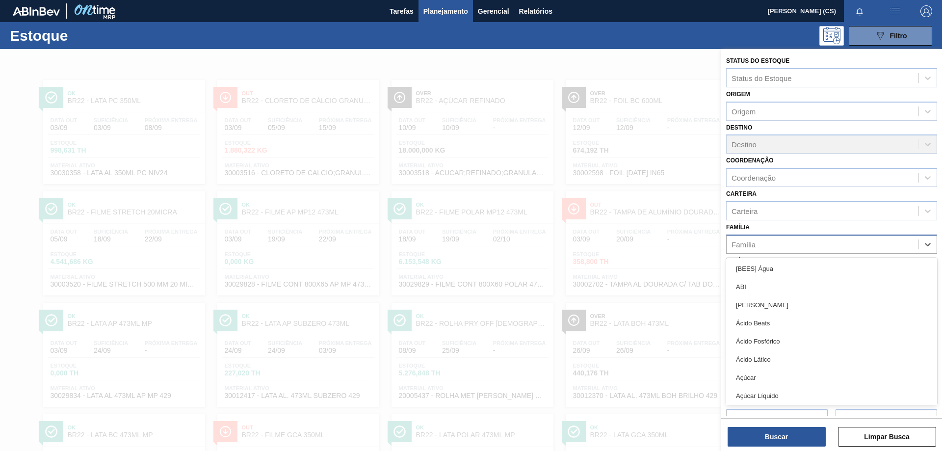
click at [761, 243] on div "Família" at bounding box center [822, 244] width 192 height 14
type input "[GEOGRAPHIC_DATA]"
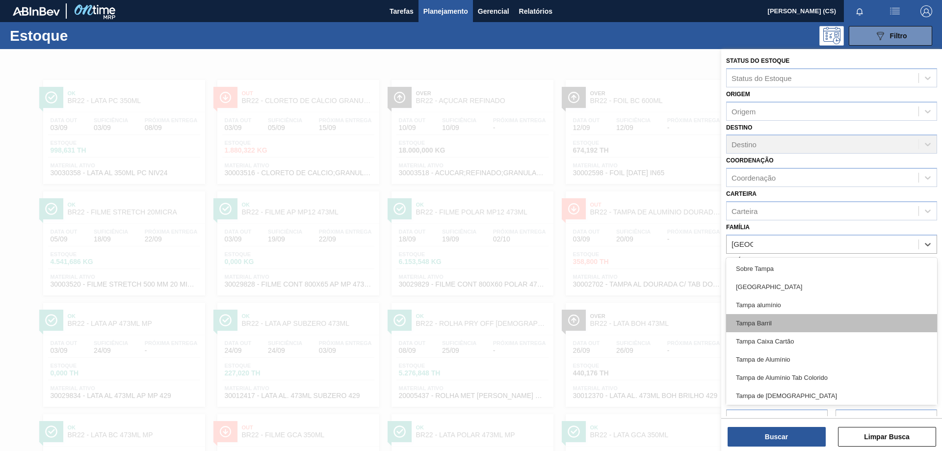
scroll to position [20, 0]
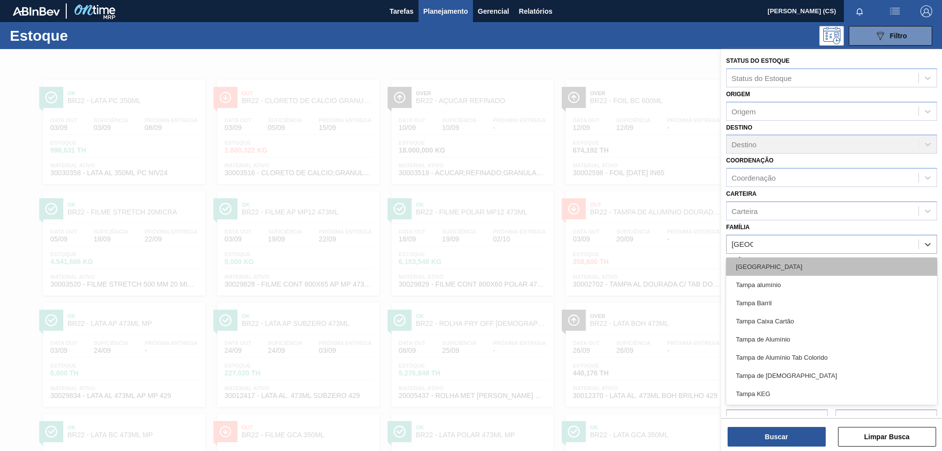
click at [770, 269] on div "[GEOGRAPHIC_DATA]" at bounding box center [831, 267] width 211 height 18
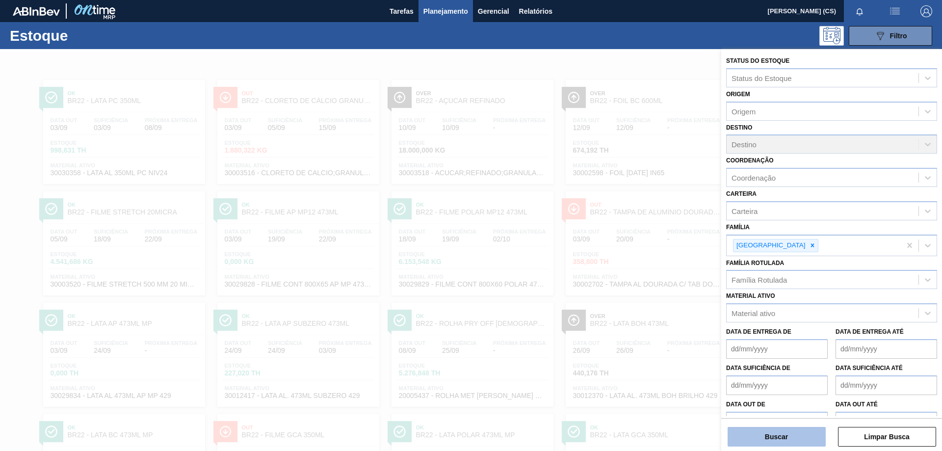
click at [799, 441] on button "Buscar" at bounding box center [776, 437] width 98 height 20
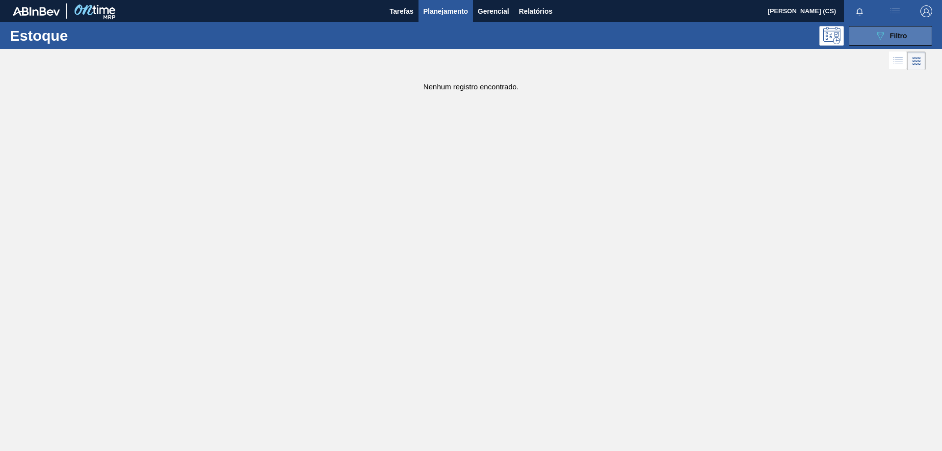
click at [871, 32] on button "089F7B8B-B2A5-4AFE-B5C0-19BA573D28AC Filtro" at bounding box center [890, 36] width 83 height 20
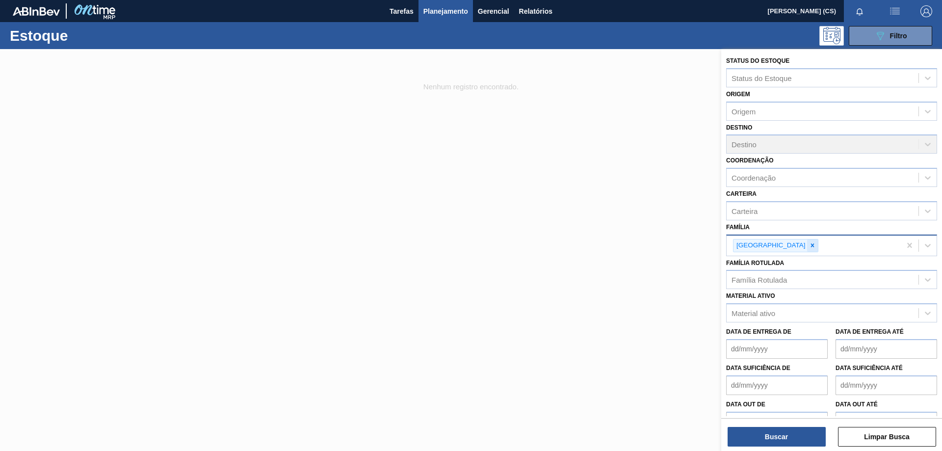
click at [809, 247] on icon at bounding box center [812, 245] width 7 height 7
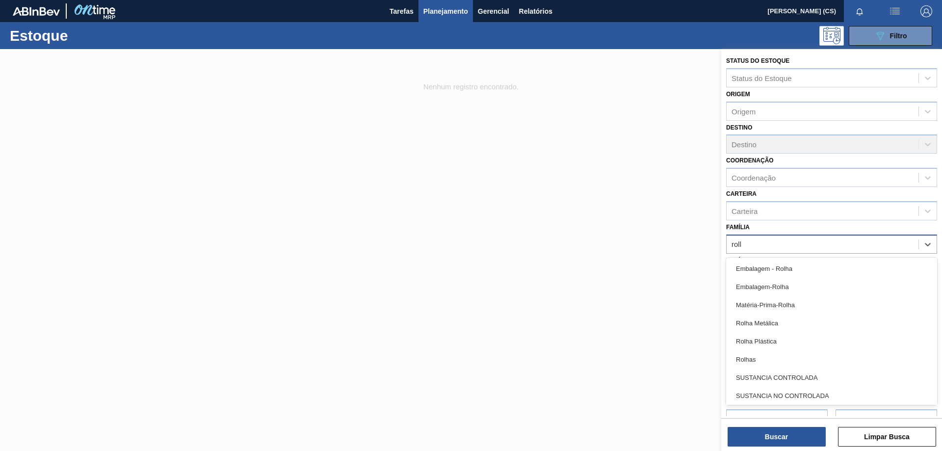
type input "rolha"
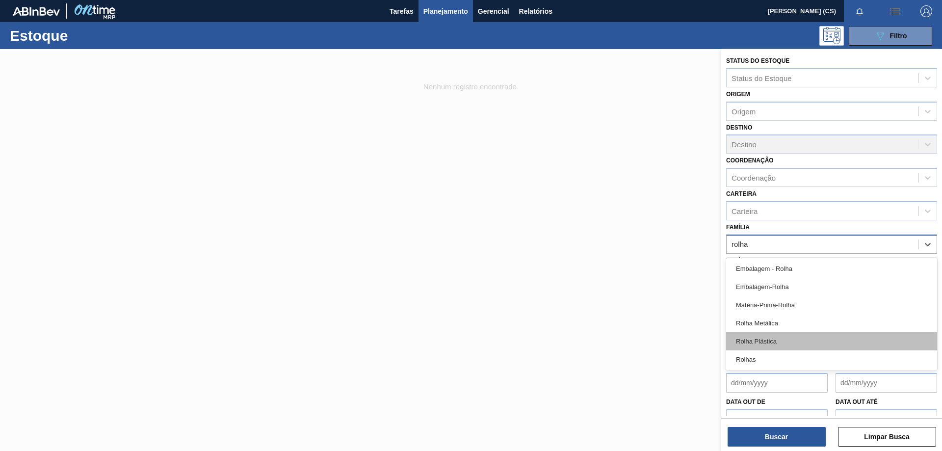
click at [780, 338] on div "Rolha Plástica" at bounding box center [831, 341] width 211 height 18
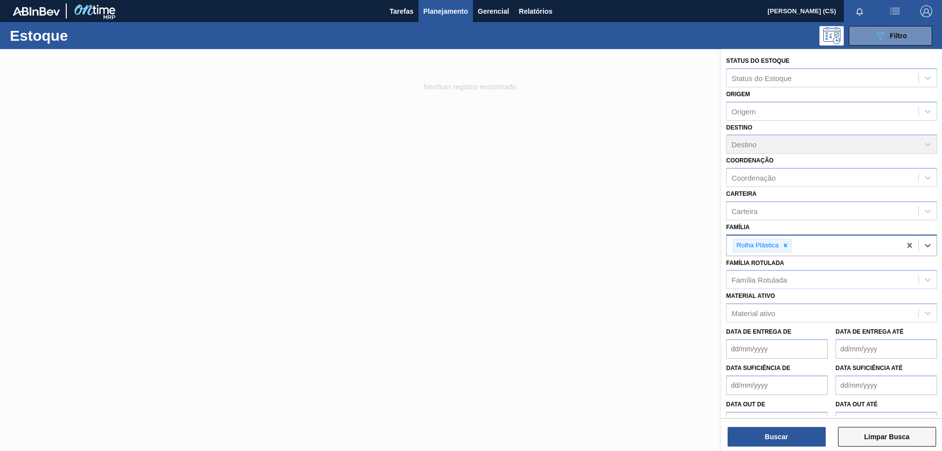
click at [878, 438] on button "Limpar Busca" at bounding box center [887, 437] width 98 height 20
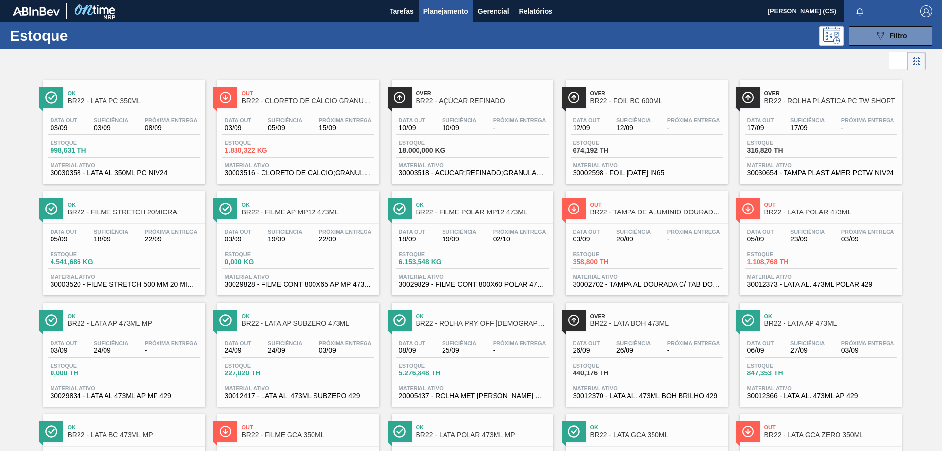
click at [809, 102] on span "BR22 - ROLHA PLÁSTICA PC TW SHORT" at bounding box center [830, 100] width 132 height 7
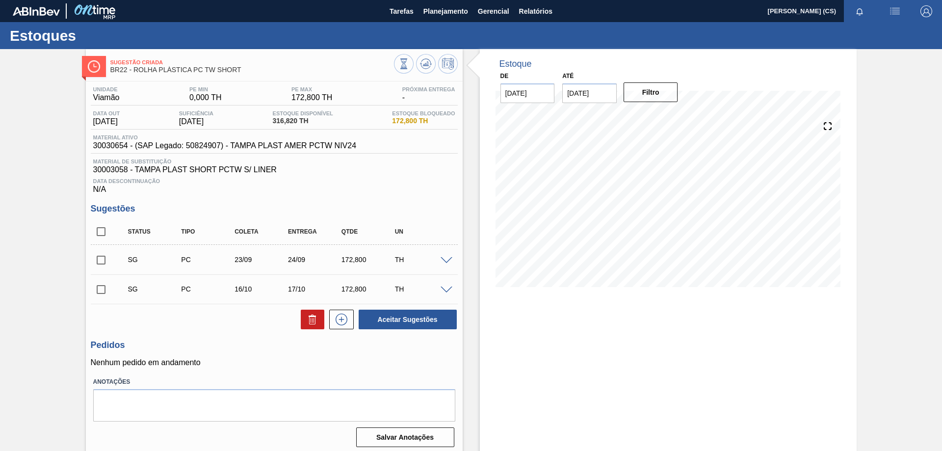
click at [826, 130] on icon at bounding box center [828, 126] width 14 height 14
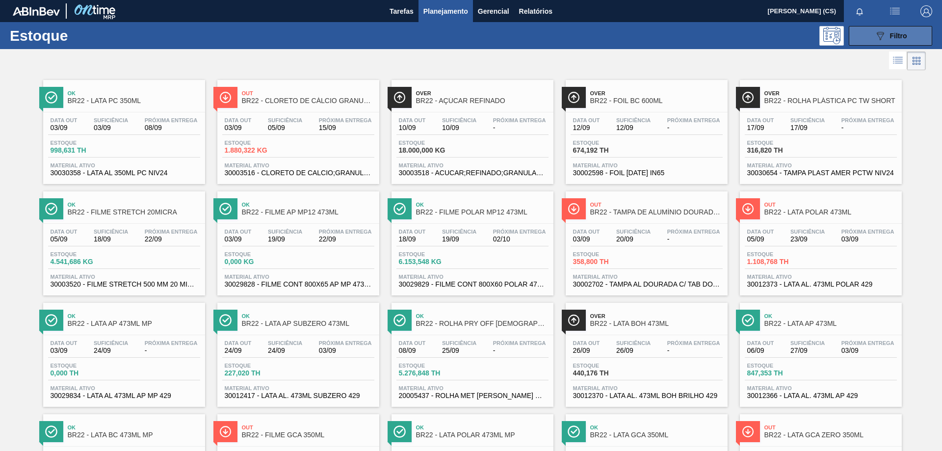
click at [874, 37] on icon "089F7B8B-B2A5-4AFE-B5C0-19BA573D28AC" at bounding box center [880, 36] width 12 height 12
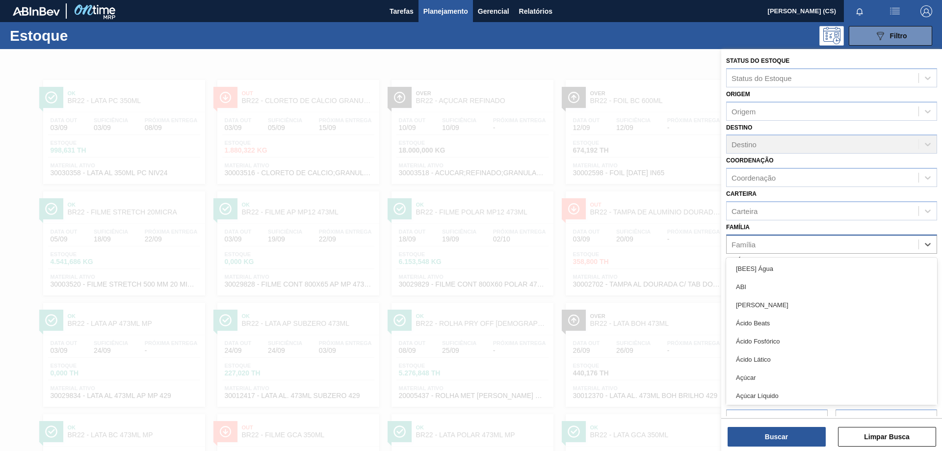
click at [751, 246] on div "Família" at bounding box center [743, 244] width 24 height 8
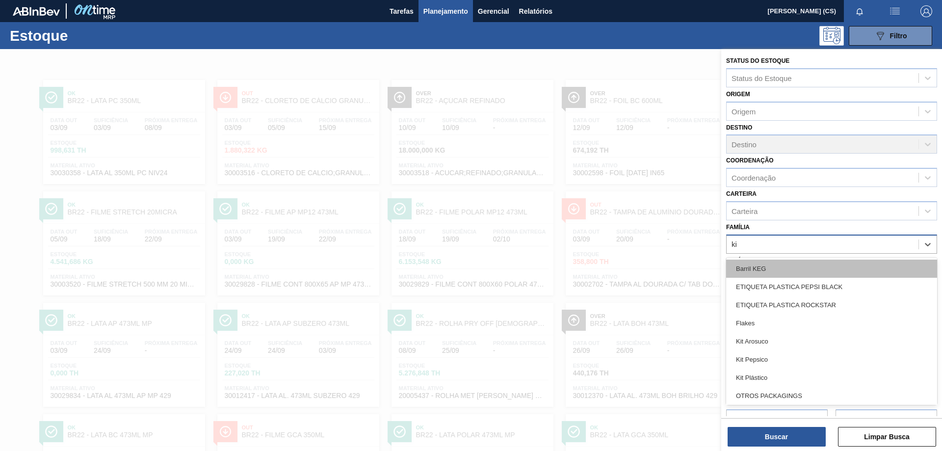
type input "kit"
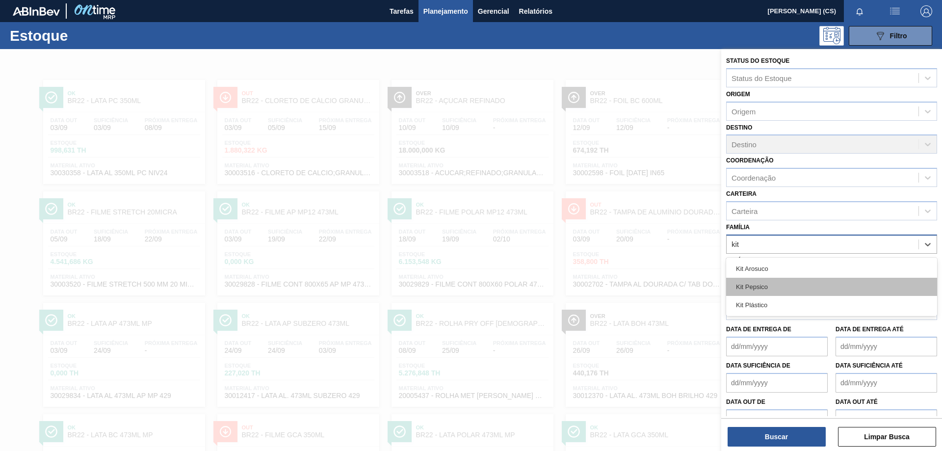
click at [766, 282] on div "Kit Pepsico" at bounding box center [831, 287] width 211 height 18
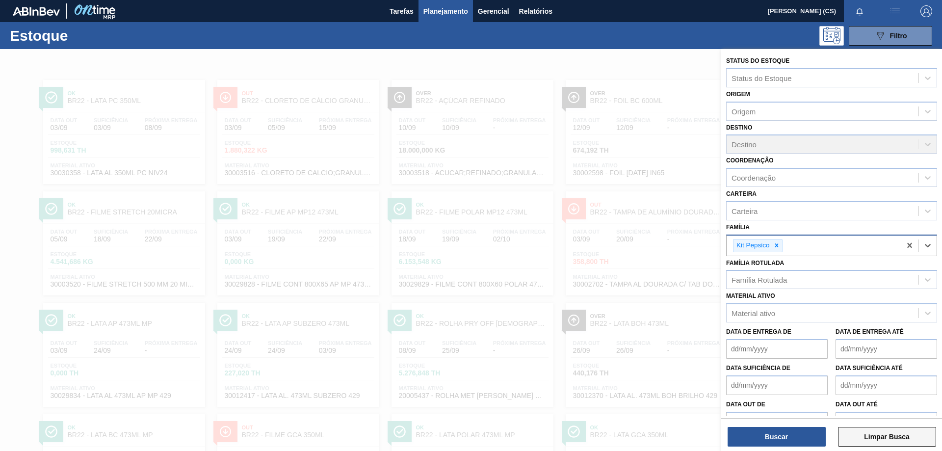
click at [887, 442] on button "Limpar Busca" at bounding box center [887, 437] width 98 height 20
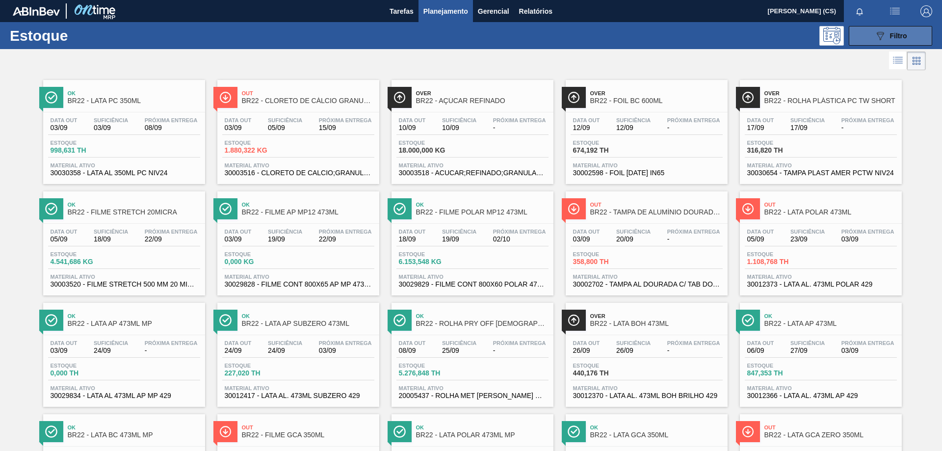
click at [908, 35] on button "089F7B8B-B2A5-4AFE-B5C0-19BA573D28AC Filtro" at bounding box center [890, 36] width 83 height 20
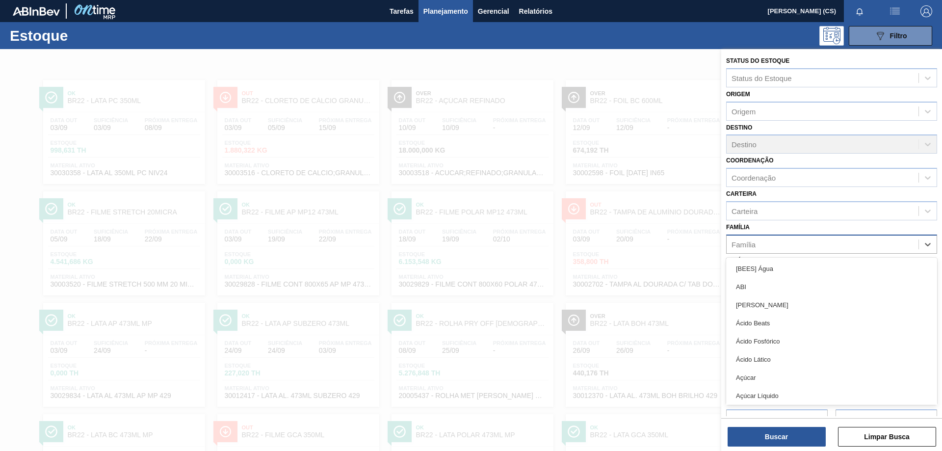
click at [760, 240] on div "Família" at bounding box center [822, 244] width 192 height 14
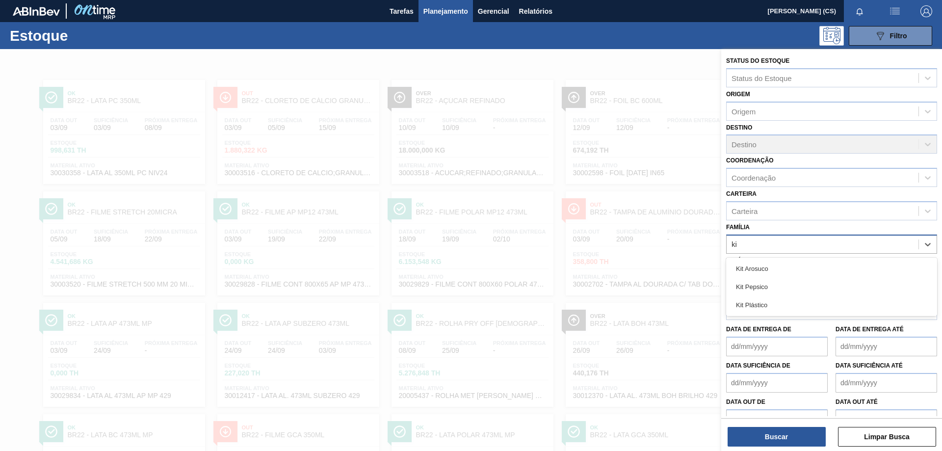
type input "kit"
click at [757, 285] on div "Kit Pepsico" at bounding box center [831, 287] width 211 height 18
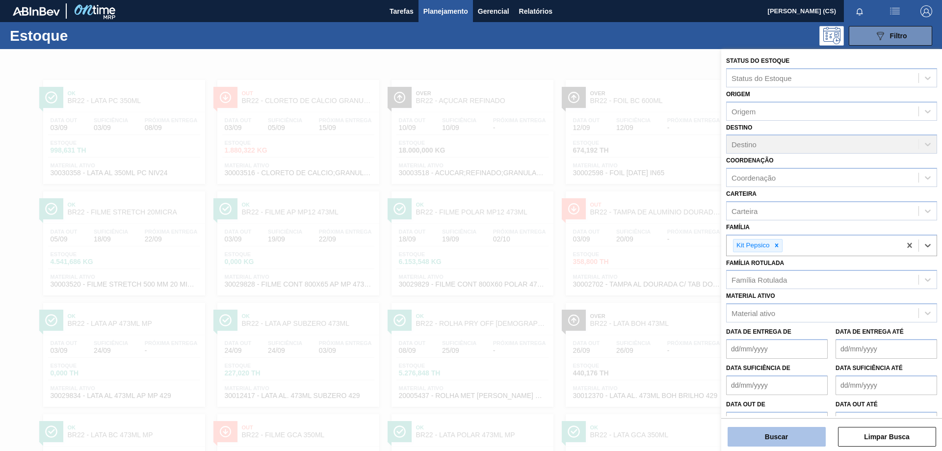
click at [786, 435] on button "Buscar" at bounding box center [776, 437] width 98 height 20
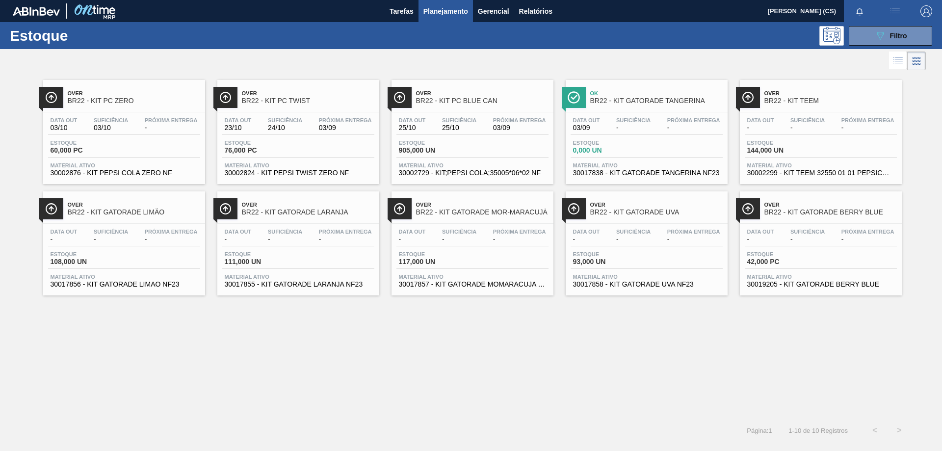
click at [635, 209] on span "BR22 - KIT GATORADE UVA" at bounding box center [656, 211] width 132 height 7
